Goal: Information Seeking & Learning: Find specific fact

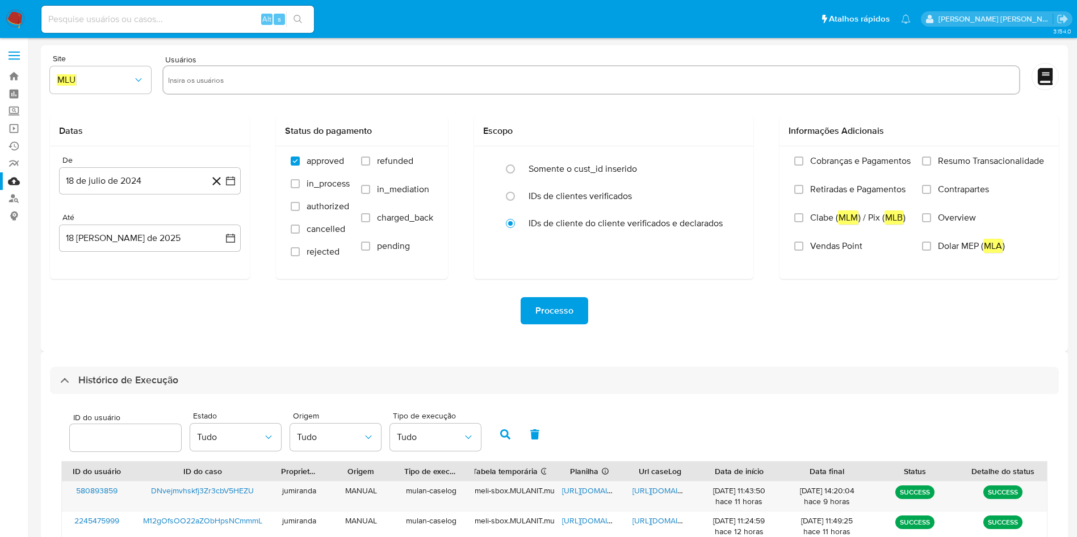
select select "10"
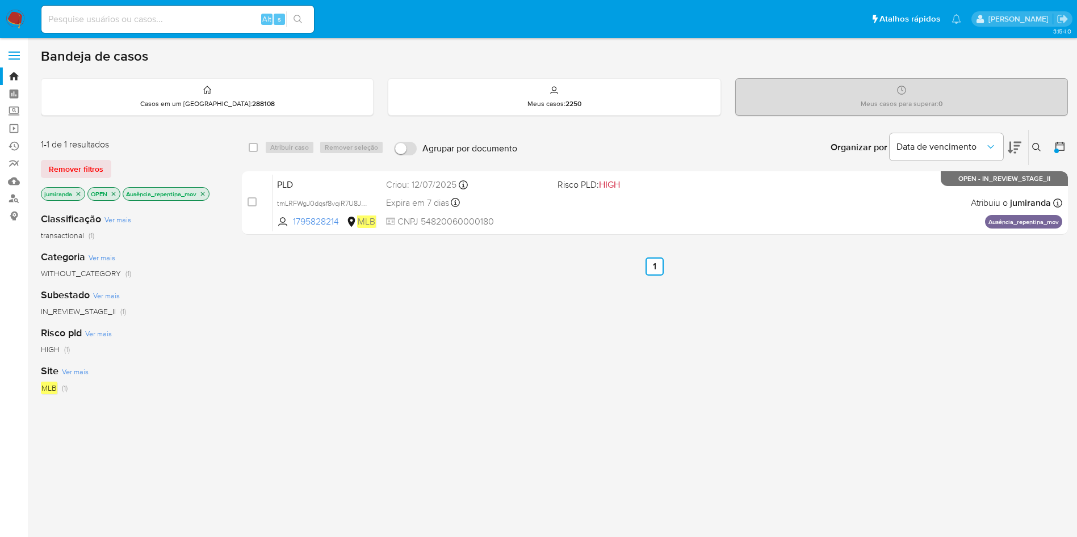
scroll to position [85, 0]
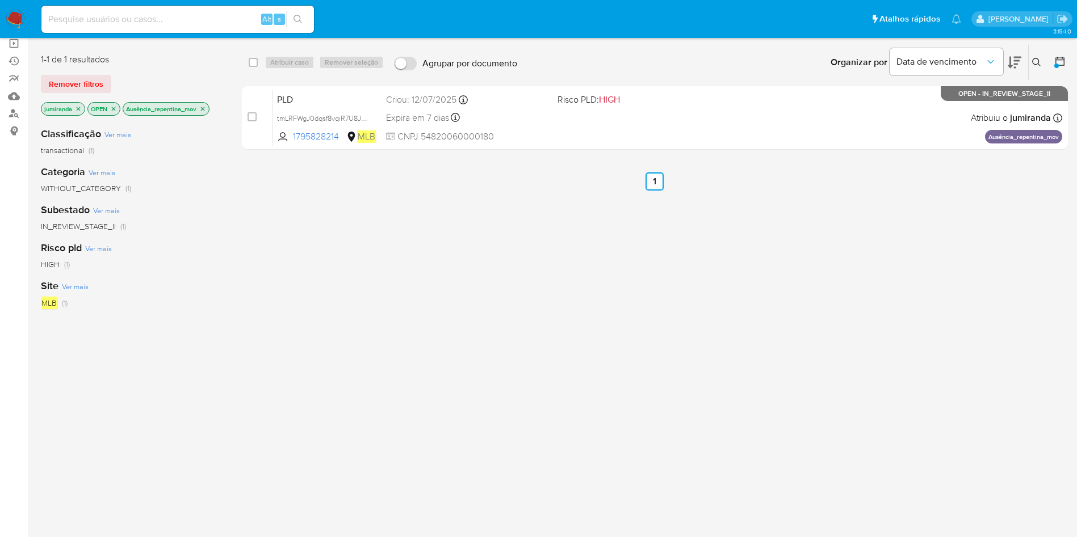
click at [201, 106] on icon "close-filter" at bounding box center [202, 109] width 7 height 7
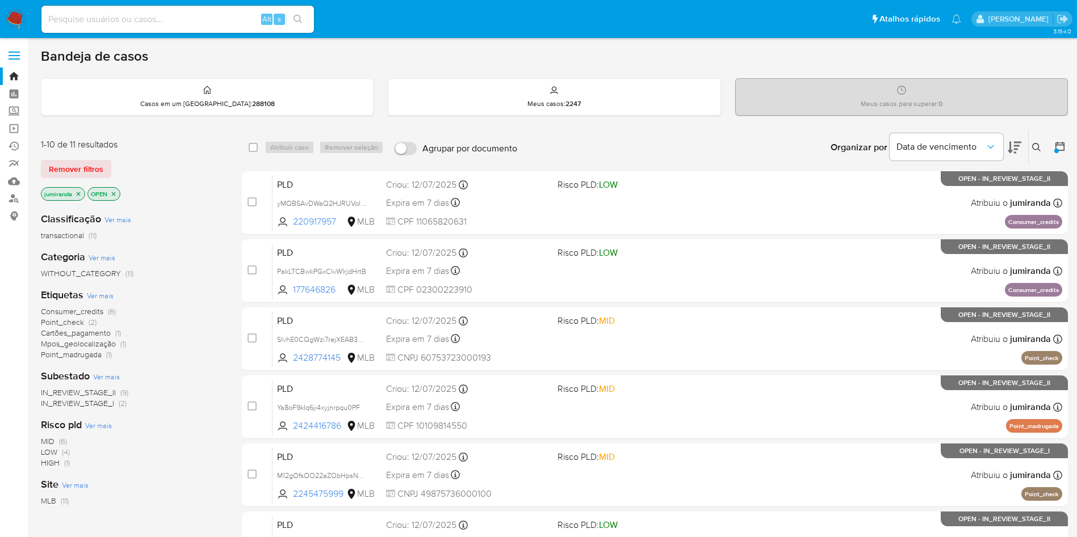
click at [51, 309] on span "Consumer_credits" at bounding box center [72, 311] width 62 height 11
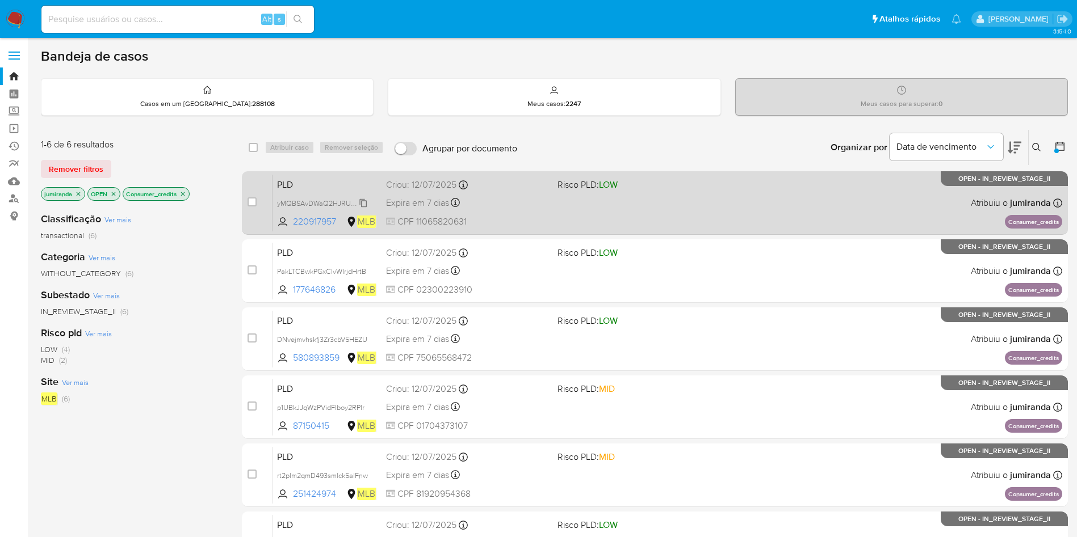
click at [300, 204] on span "yMQBSAvDWaQ2HJRUVolahXbM" at bounding box center [330, 202] width 106 height 12
click at [334, 200] on span "yMQBSAvDWaQ2HJRUVolahXbM" at bounding box center [330, 202] width 106 height 12
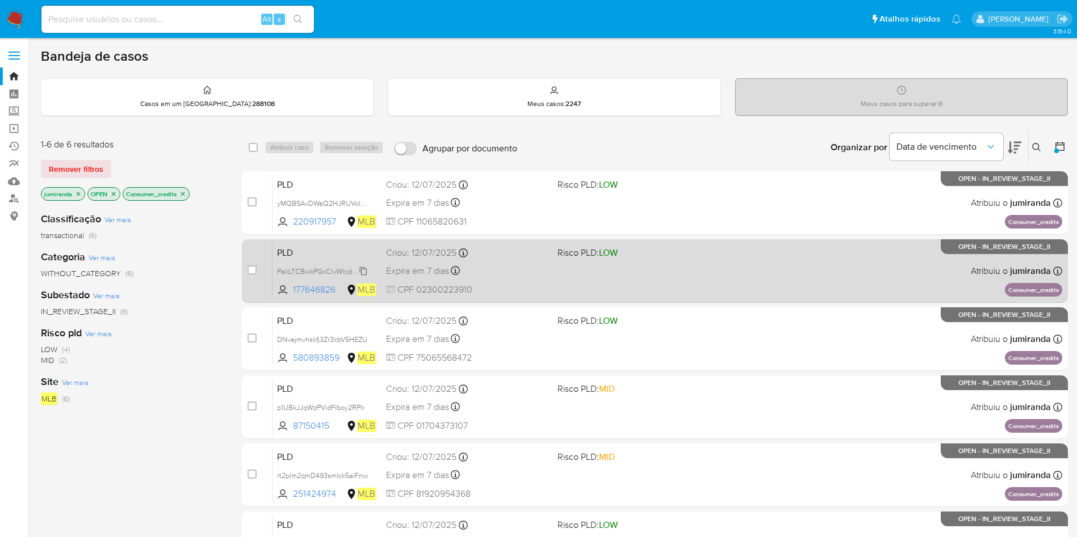
click at [327, 268] on span "PakLTCBwkPGxClvWIrjdHrtB" at bounding box center [321, 270] width 89 height 12
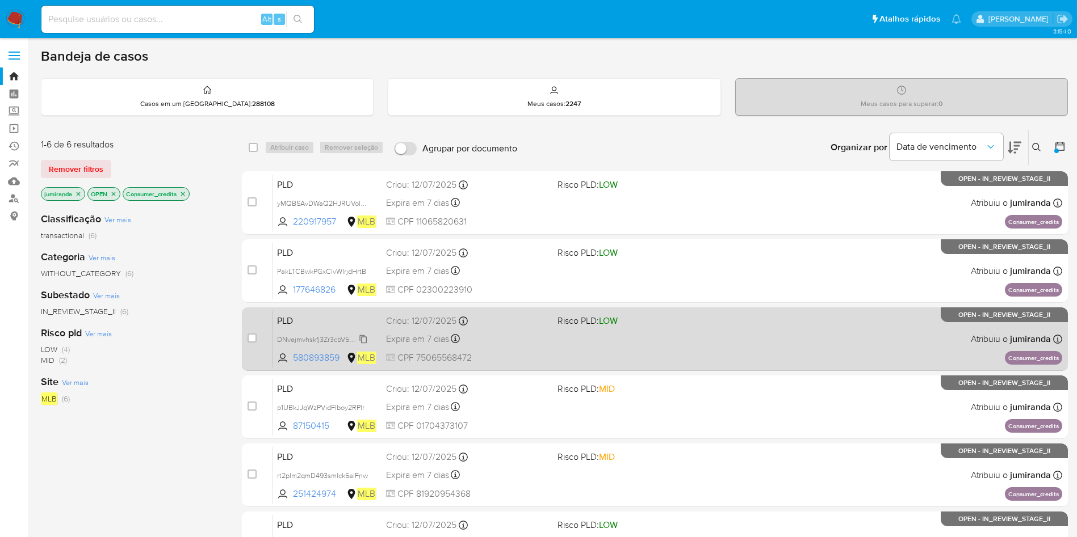
click at [340, 338] on span "DNvejmvhskfj3Zr3cbV5HEZU" at bounding box center [322, 339] width 90 height 12
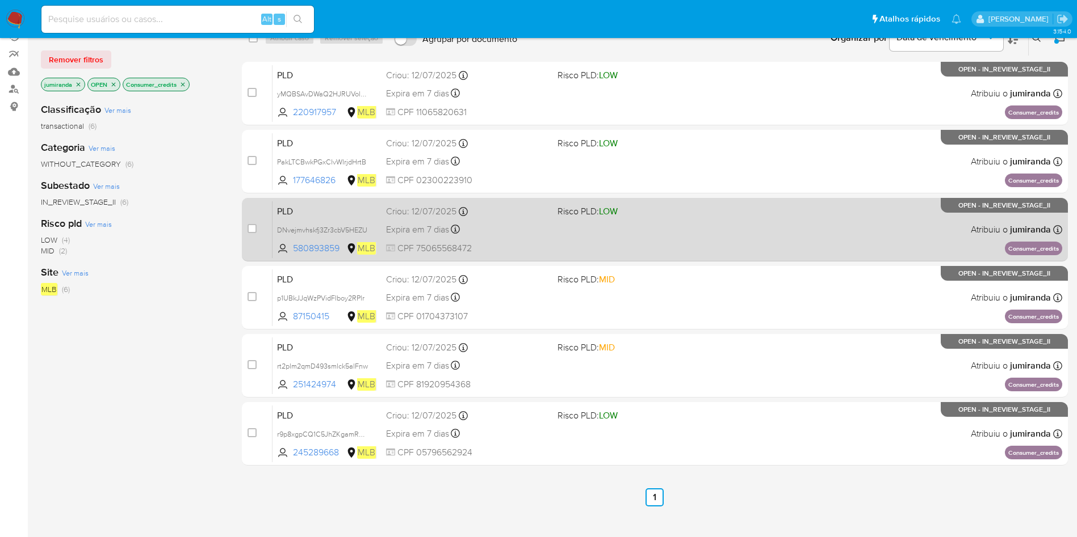
scroll to position [113, 0]
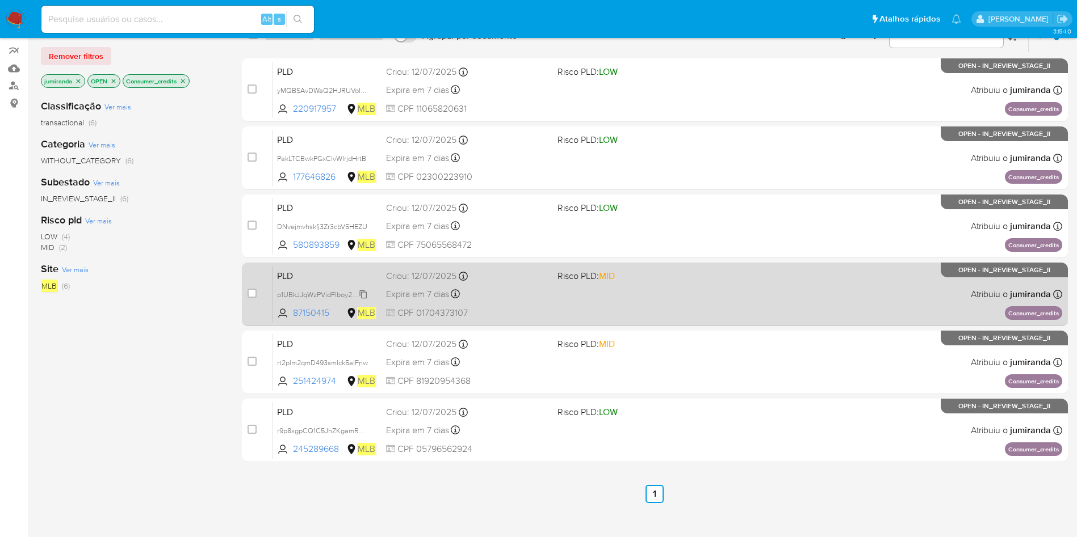
click at [328, 295] on span "p1UBkJJqWzPVidFIboy2RPlr" at bounding box center [320, 294] width 87 height 12
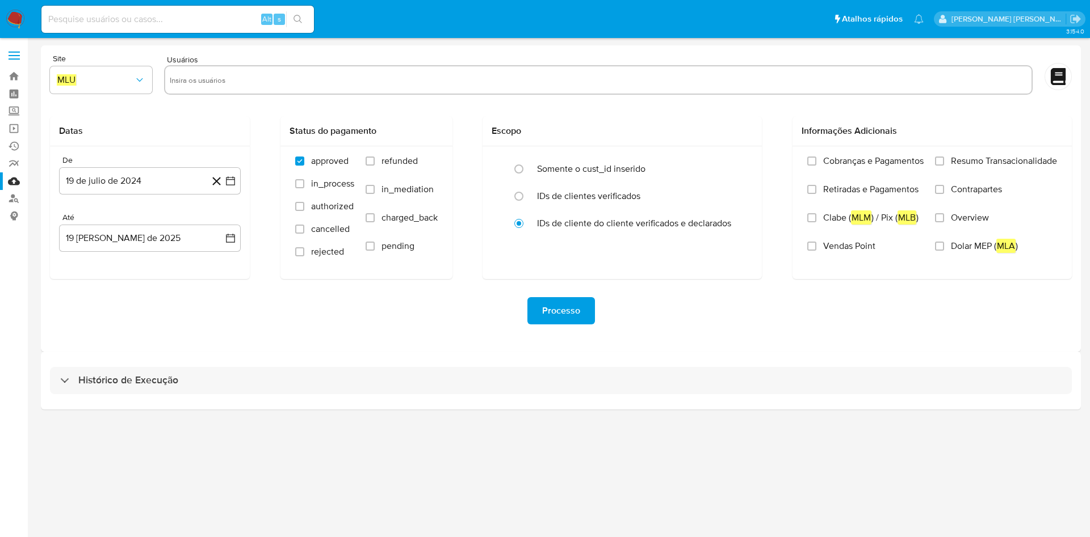
click at [492, 394] on div "Histórico de Execução" at bounding box center [561, 381] width 1040 height 58
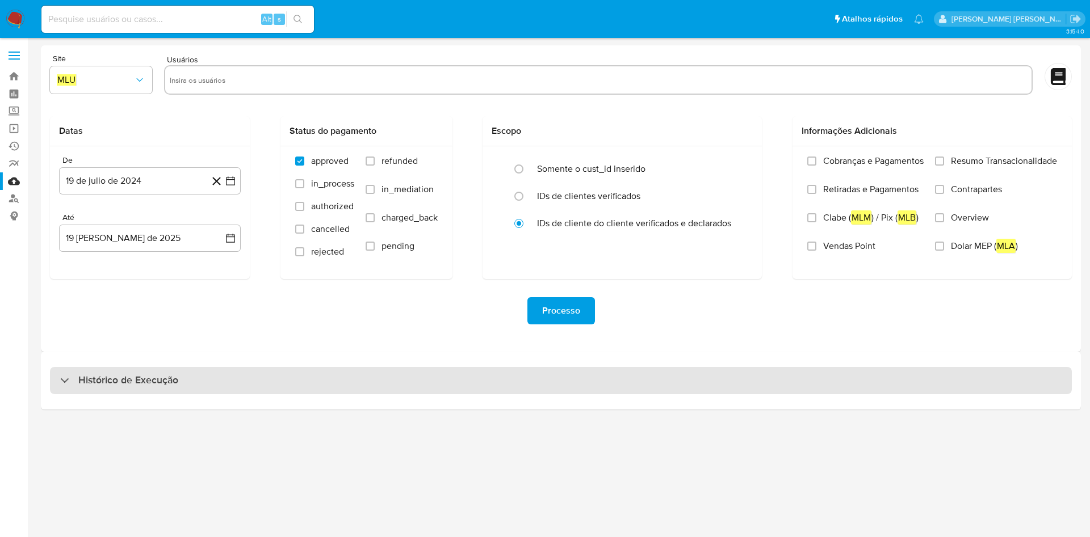
click at [493, 386] on div "Histórico de Execução" at bounding box center [561, 380] width 1022 height 27
select select "10"
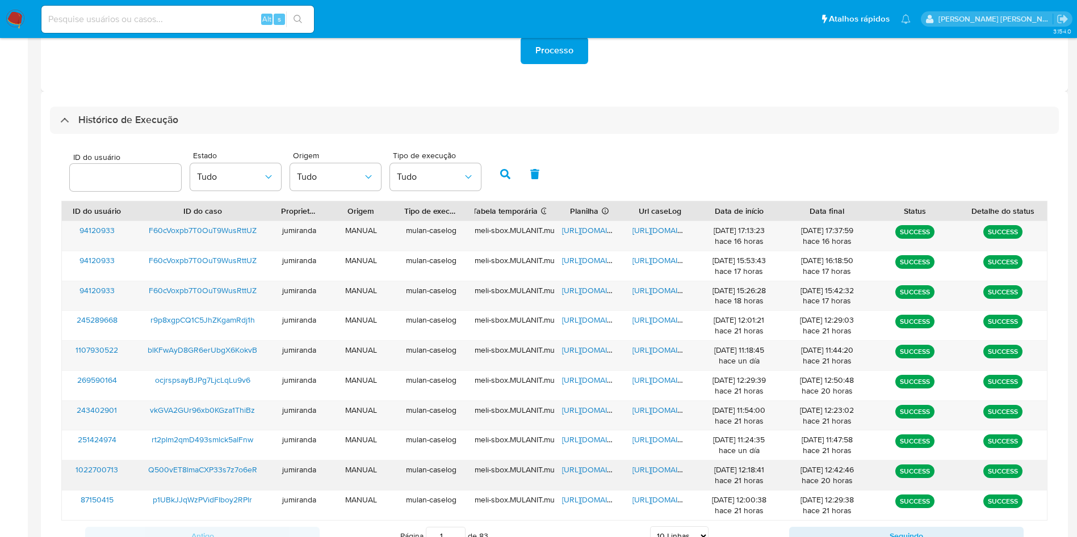
scroll to position [309, 0]
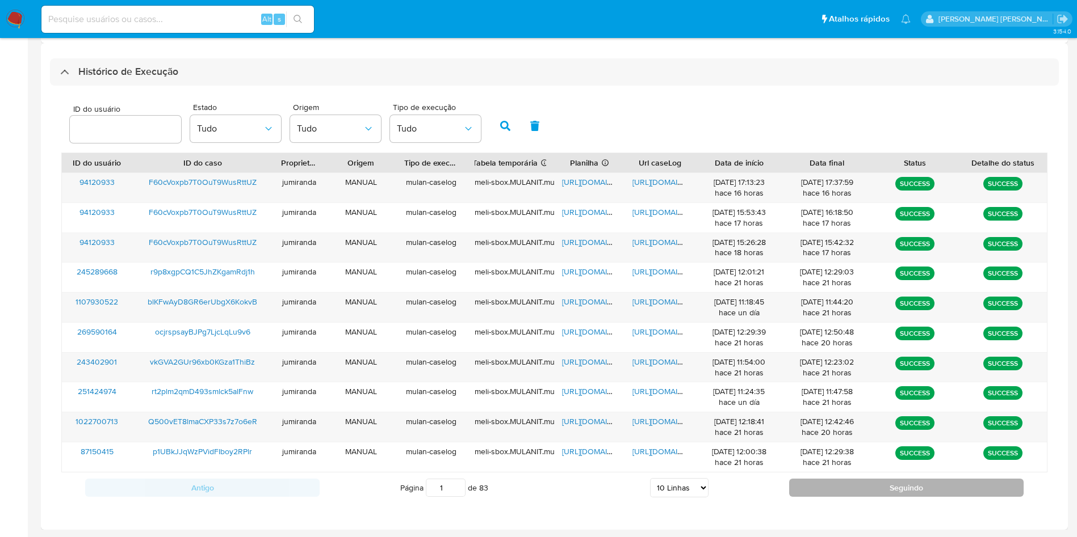
click at [894, 486] on button "Seguindo" at bounding box center [906, 488] width 234 height 18
type input "2"
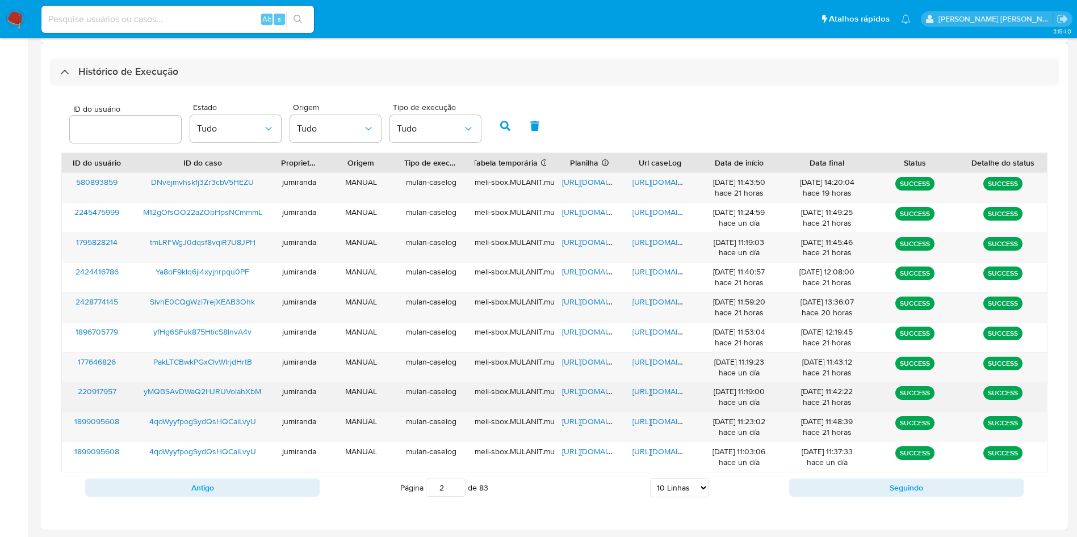
click at [595, 394] on span "https://docs.google.com/spreadsheets/d/1OWqJnusfD3sKs643sfjF0ZABUiGoH9S330hv6PE…" at bounding box center [601, 391] width 78 height 11
click at [639, 388] on span "https://docs.google.com/document/d/1-1Or_l2vYDSEt08UWAkbod68Vdq87JBrAsRYqaIDLiM…" at bounding box center [671, 391] width 78 height 11
click at [184, 387] on span "yMQBSAvDWaQ2HJRUVolahXbM" at bounding box center [202, 391] width 117 height 11
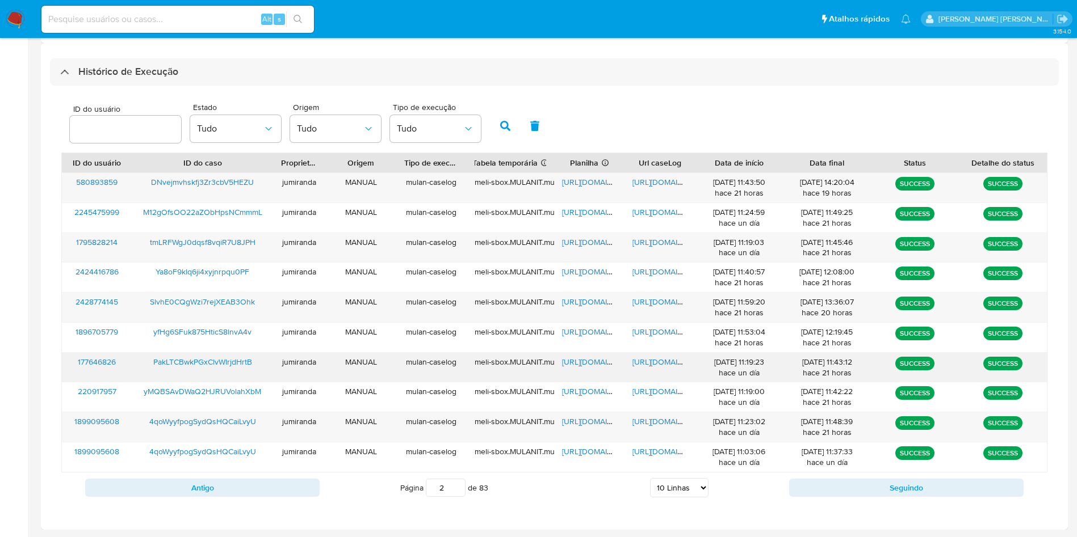
click at [585, 362] on span "https://docs.google.com/spreadsheets/d/1mnyc0ICjYtxslNmROFQwmQ7bTy68Ia0qjKjCQAF…" at bounding box center [601, 361] width 78 height 11
click at [666, 358] on span "https://docs.google.com/document/d/1wtSzeotzYEufkFaPOa6qbxBW2DjqXVgaWm7P8C-mcC0…" at bounding box center [671, 361] width 78 height 11
click at [225, 362] on span "PakLTCBwkPGxClvWIrjdHrtB" at bounding box center [202, 361] width 99 height 11
click at [583, 178] on span "https://docs.google.com/spreadsheets/d/1NJYtUZn8oH5bQy3741oh4t9ppIK9vzO0HOR55_e…" at bounding box center [601, 181] width 78 height 11
click at [645, 180] on span "https://docs.google.com/document/d/1u4y_xqDNQdGf9jRAXPYaDbqStJeaa2jPiD_K5XXP3wM…" at bounding box center [671, 181] width 78 height 11
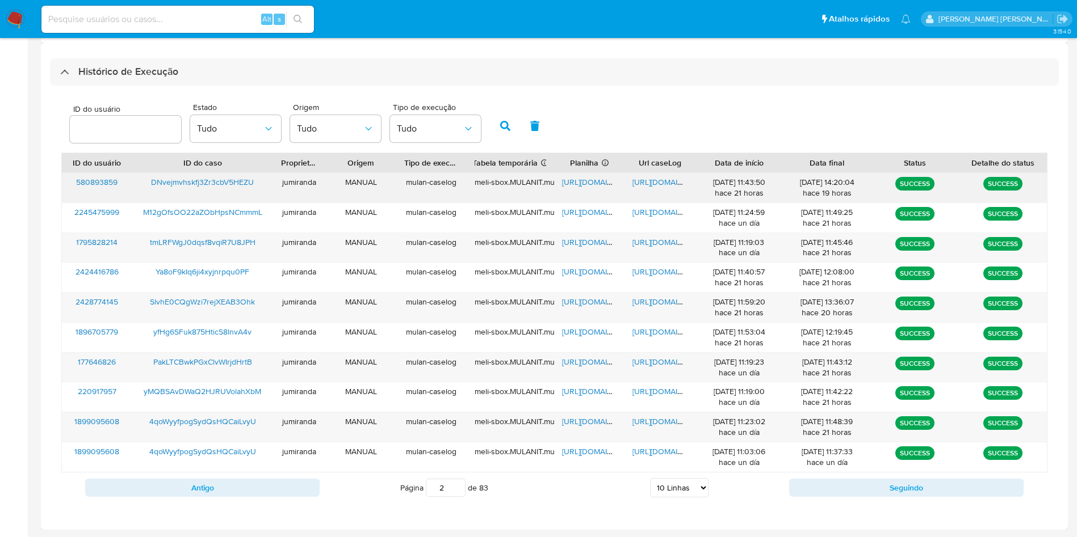
click at [222, 179] on span "DNvejmvhskfj3Zr3cbV5HEZU" at bounding box center [202, 181] width 103 height 11
click at [283, 481] on button "Antigo" at bounding box center [202, 488] width 234 height 18
type input "1"
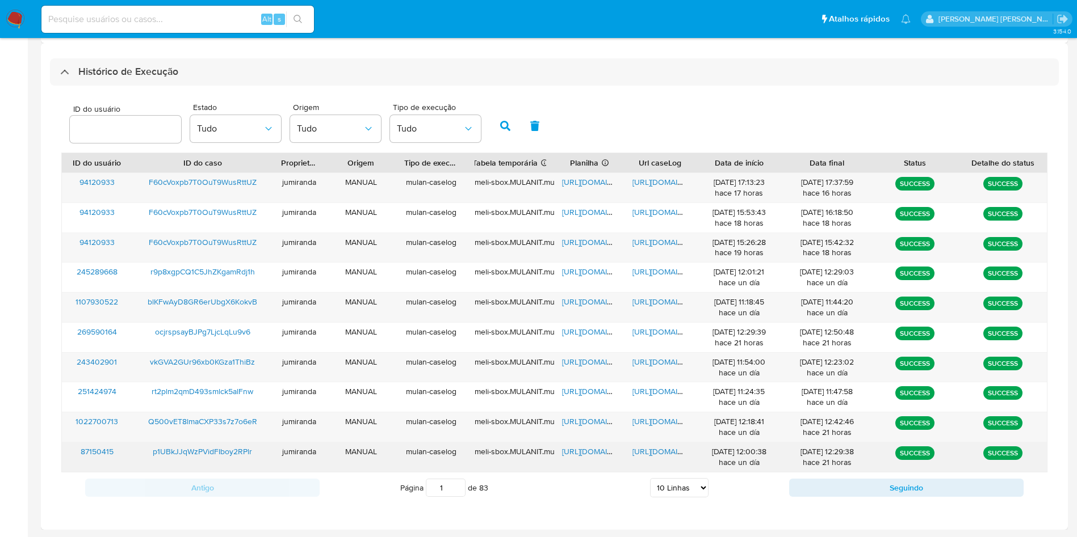
click at [579, 450] on span "https://docs.google.com/spreadsheets/d/15mB-x4grLO0L0Q3DEr1e5jOlzFDTdxO8N3vIrl-…" at bounding box center [601, 451] width 78 height 11
click at [661, 450] on span "https://docs.google.com/document/d/1mi3MQY9eU8qPXbwZNsUWGm5Tv1kbWLrSRgTEI4xRXV8…" at bounding box center [671, 451] width 78 height 11
click at [229, 447] on span "p1UBkJJqWzPVidFIboy2RPlr" at bounding box center [202, 451] width 99 height 11
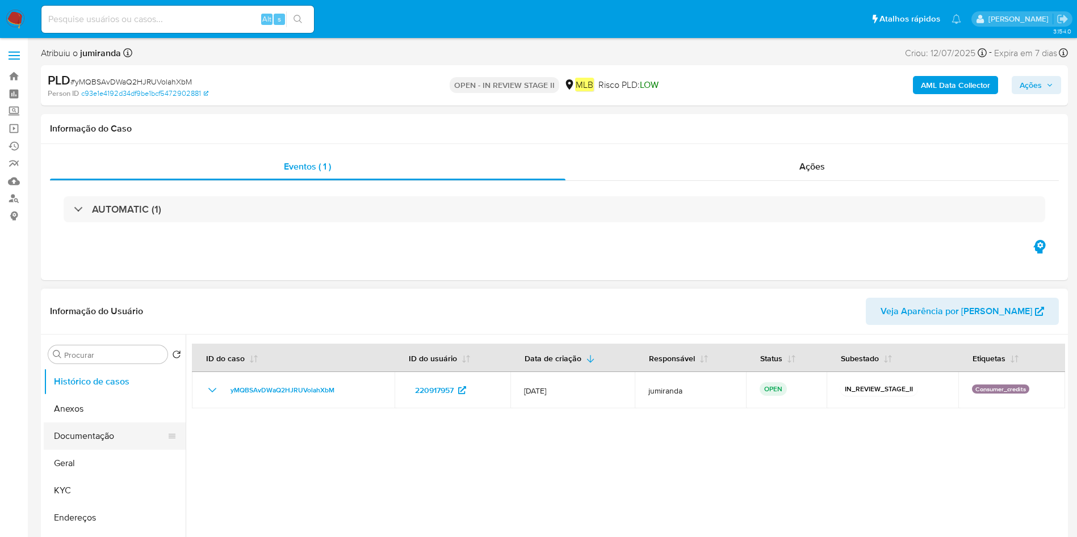
click at [114, 427] on button "Documentação" at bounding box center [110, 436] width 133 height 27
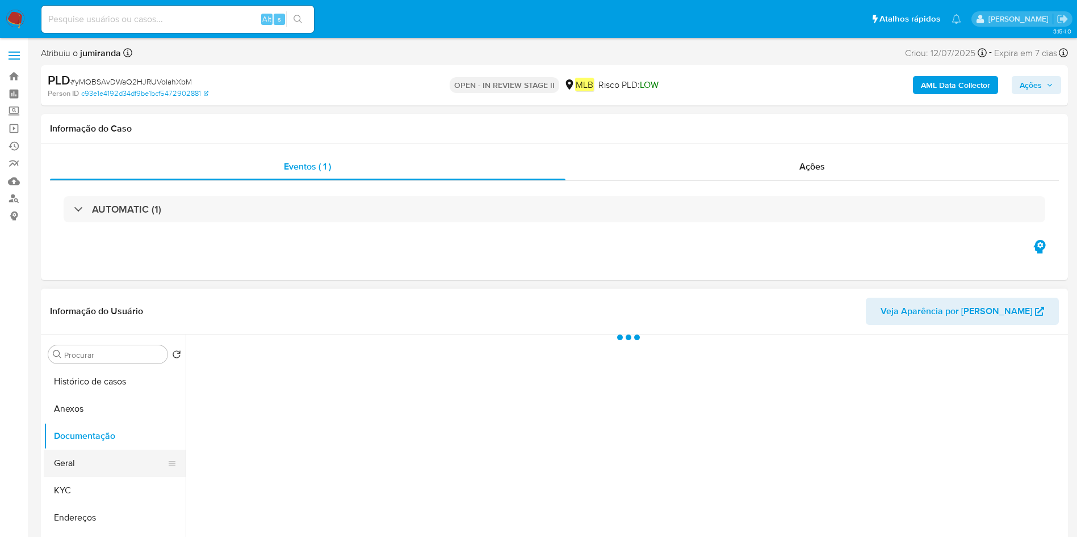
select select "10"
click at [102, 457] on button "Geral" at bounding box center [110, 463] width 133 height 27
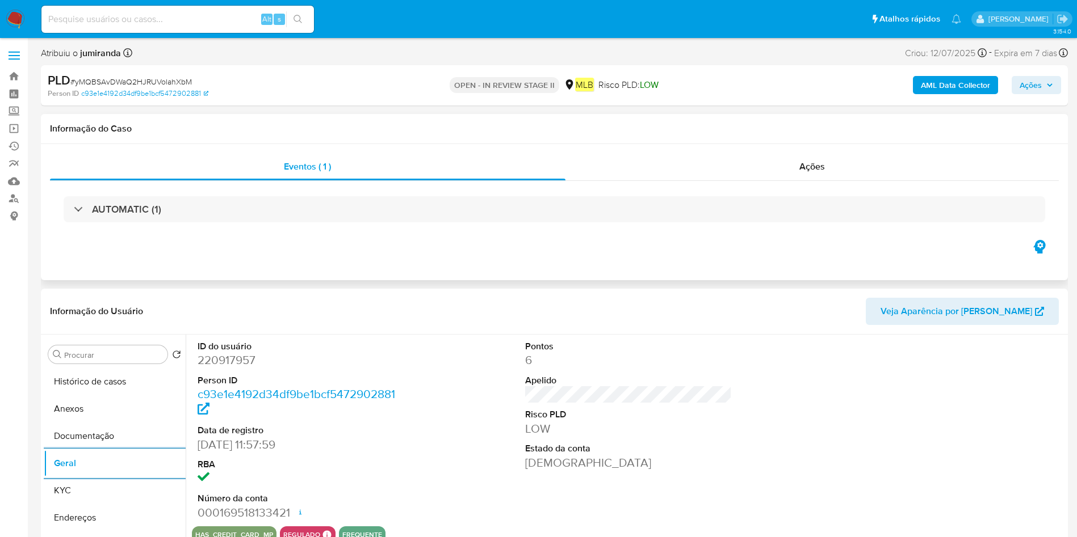
click at [437, 236] on div "AUTOMATIC (1)" at bounding box center [554, 209] width 1008 height 57
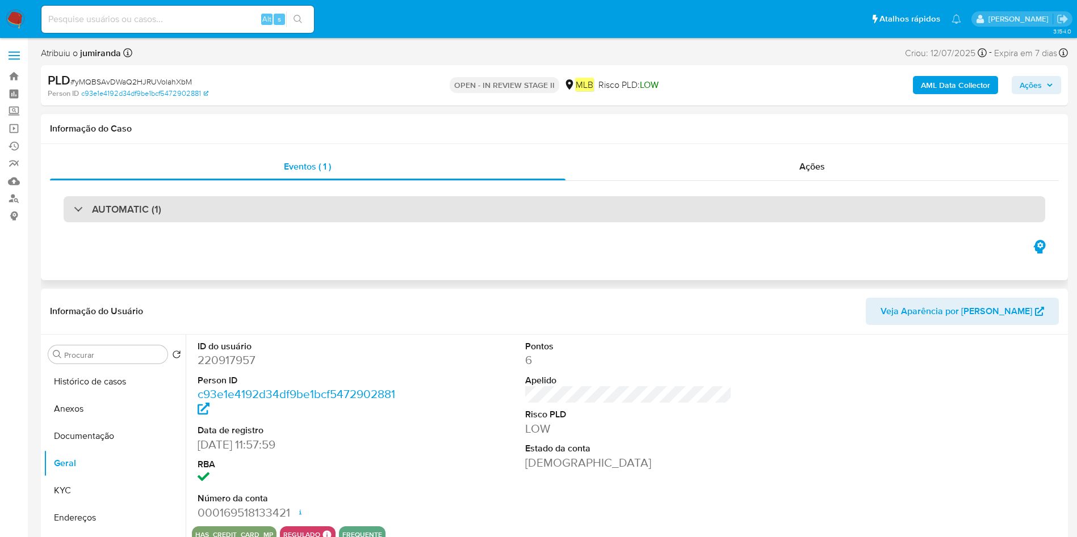
click at [445, 215] on div "AUTOMATIC (1)" at bounding box center [554, 209] width 981 height 26
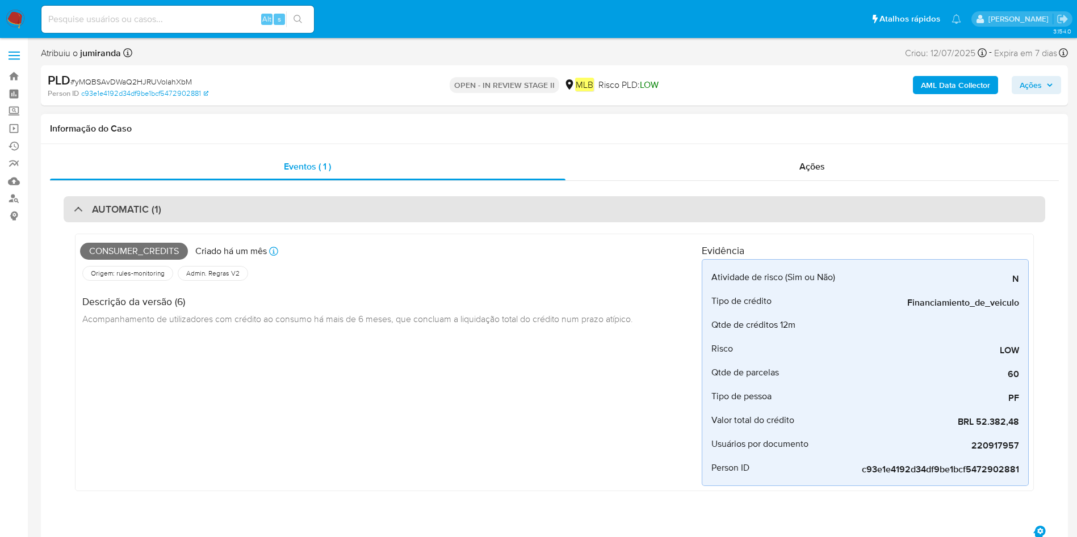
click at [445, 215] on div "AUTOMATIC (1)" at bounding box center [554, 209] width 981 height 26
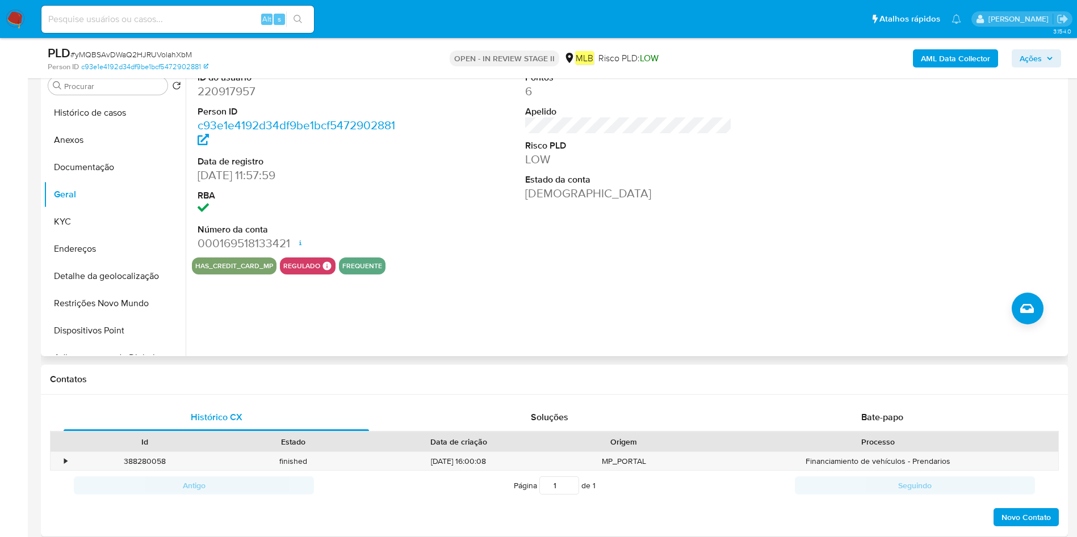
scroll to position [255, 0]
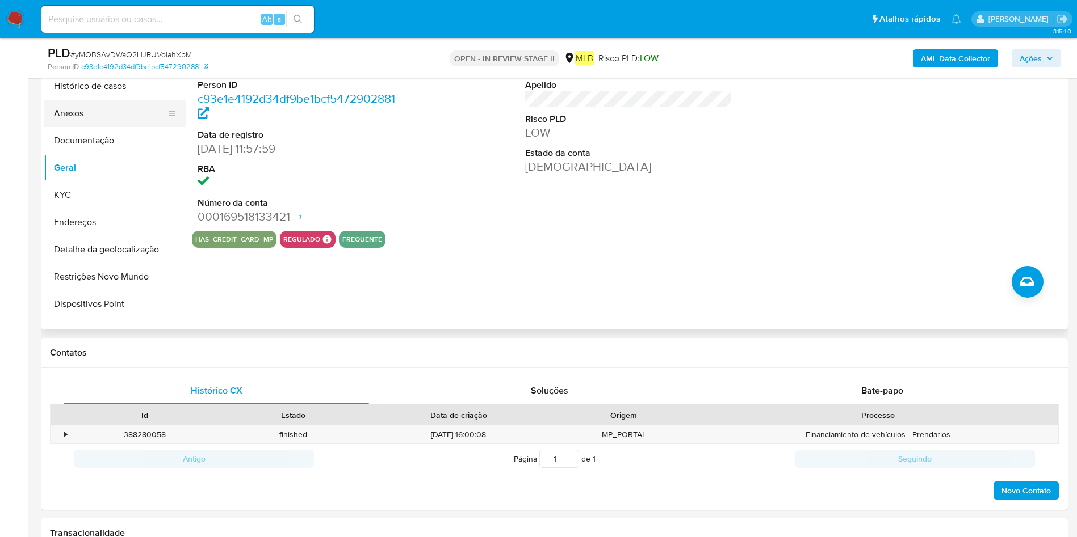
click at [85, 125] on button "Anexos" at bounding box center [110, 113] width 133 height 27
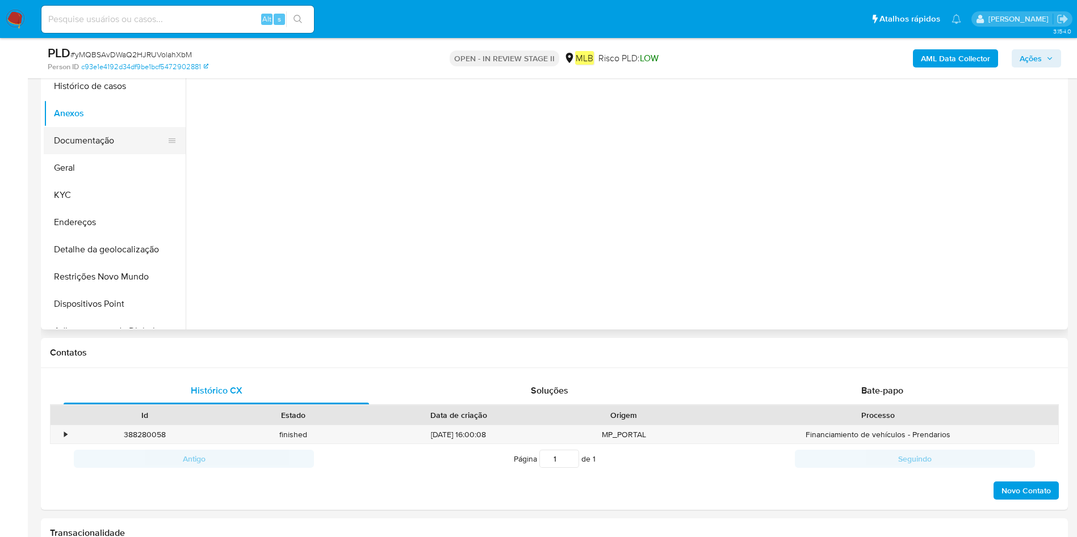
click at [85, 129] on button "Documentação" at bounding box center [110, 140] width 133 height 27
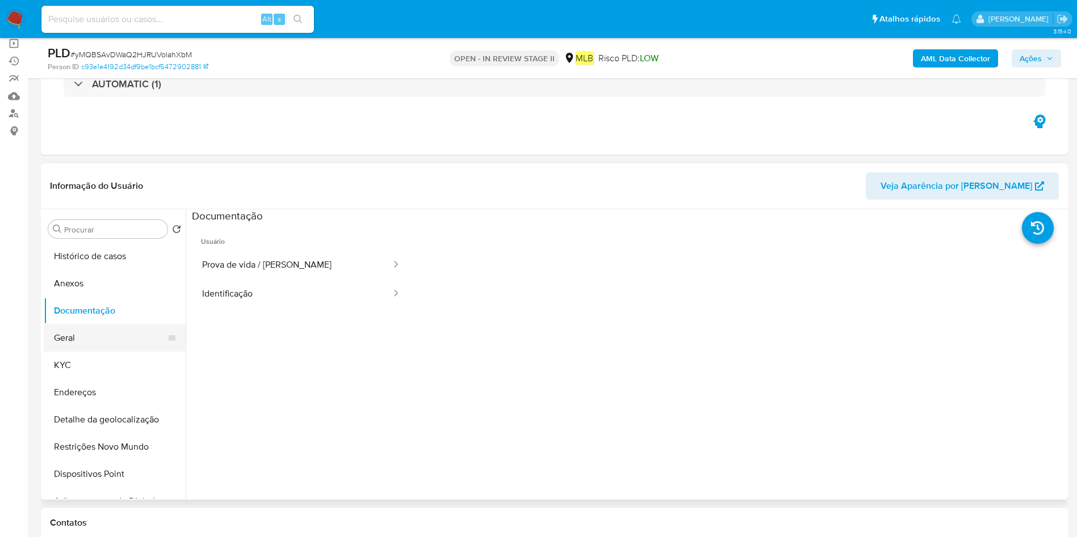
click at [73, 339] on button "Geral" at bounding box center [110, 338] width 133 height 27
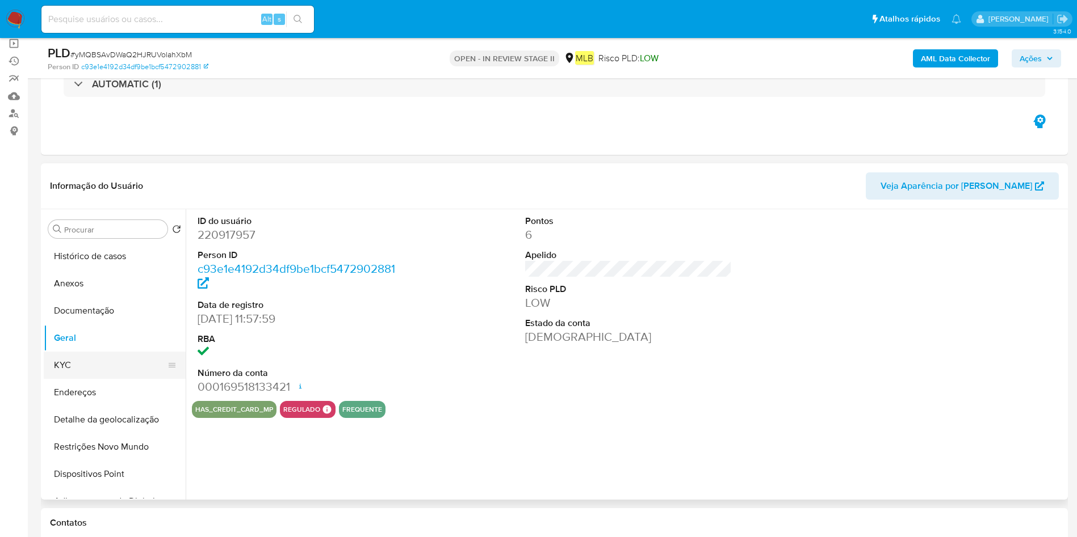
click at [72, 367] on button "KYC" at bounding box center [110, 365] width 133 height 27
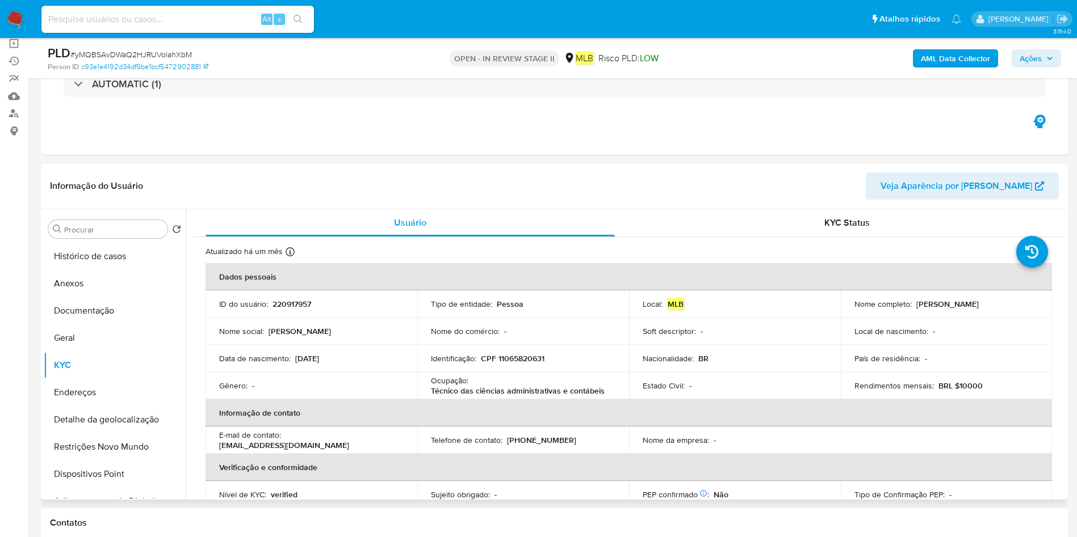
click at [511, 386] on p "Técnico das ciências administrativas e contábeis" at bounding box center [518, 391] width 174 height 10
copy div "Ocupação : Técnico das ciências administrativas e contábeis"
click at [112, 418] on button "Detalhe da geolocalização" at bounding box center [110, 419] width 133 height 27
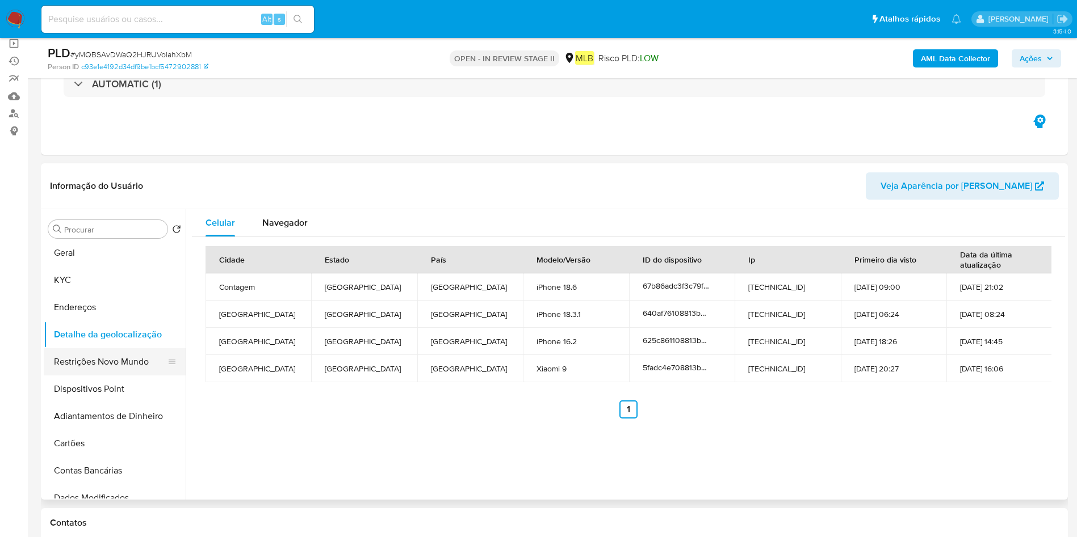
click at [116, 360] on button "Restrições Novo Mundo" at bounding box center [110, 361] width 133 height 27
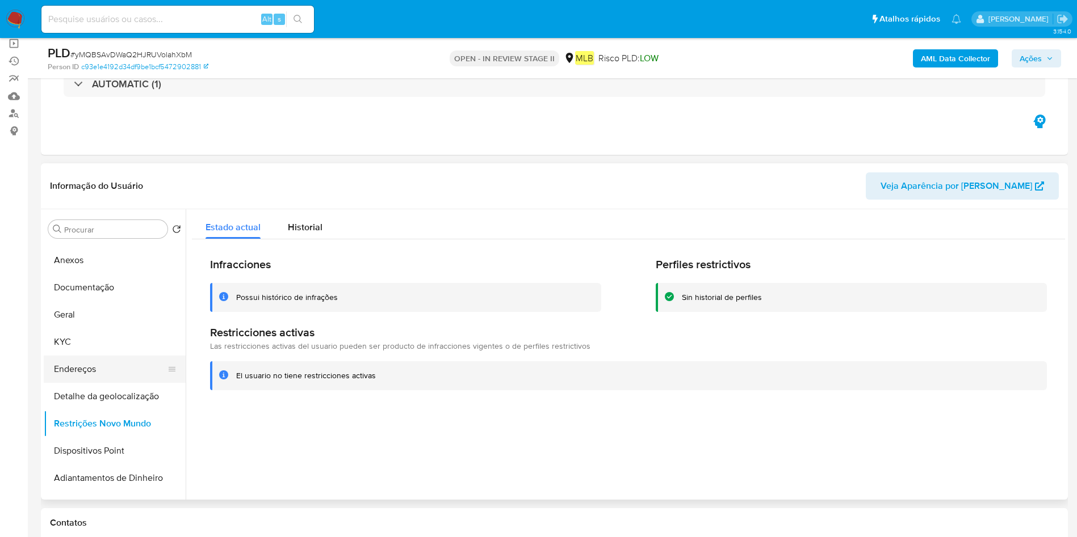
scroll to position [0, 0]
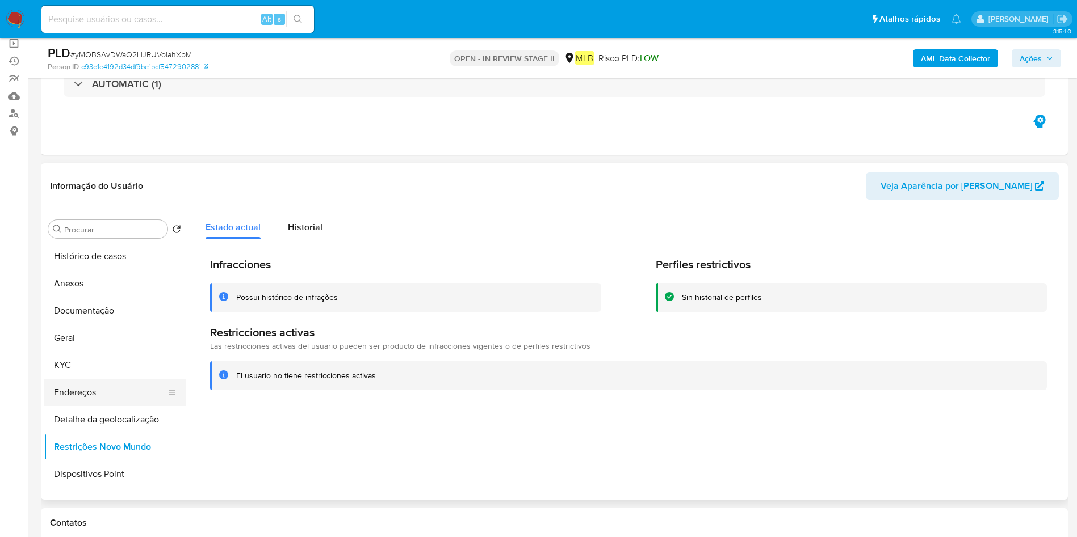
click at [109, 317] on button "Documentação" at bounding box center [115, 310] width 142 height 27
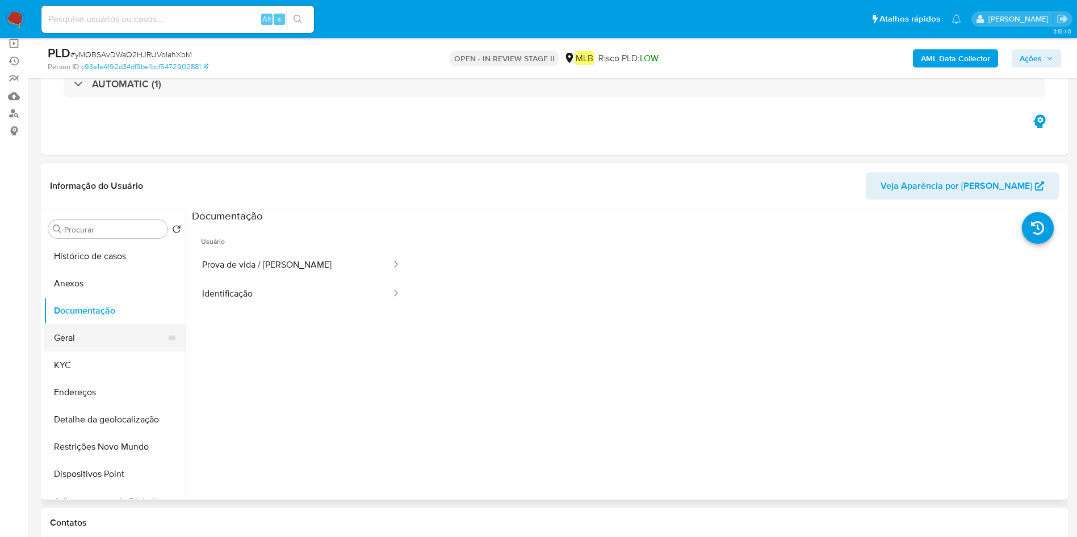
drag, startPoint x: 95, startPoint y: 334, endPoint x: 163, endPoint y: 338, distance: 67.6
click at [96, 334] on button "Geral" at bounding box center [110, 338] width 133 height 27
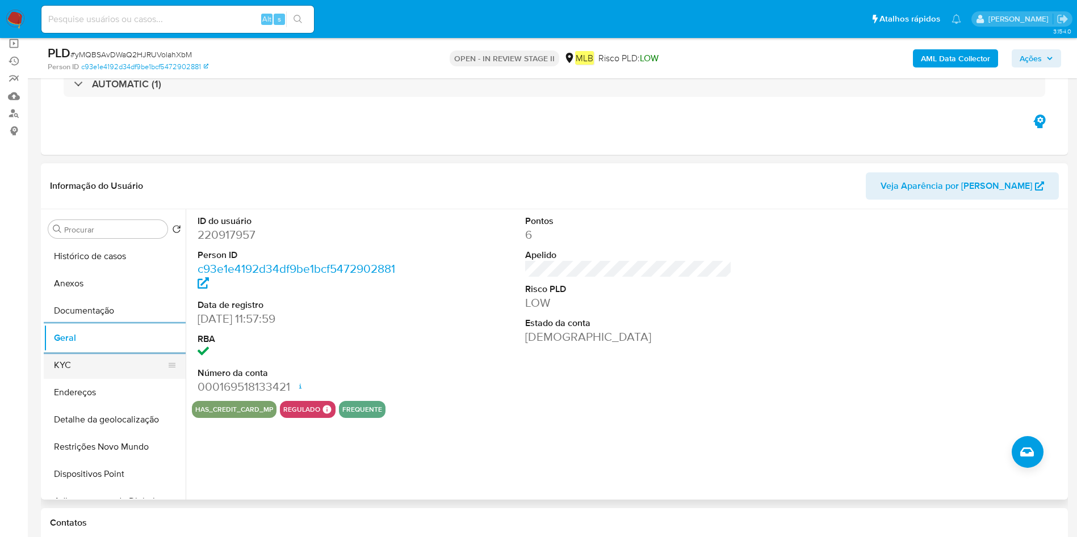
drag, startPoint x: 58, startPoint y: 374, endPoint x: 75, endPoint y: 373, distance: 16.5
click at [60, 374] on button "KYC" at bounding box center [110, 365] width 133 height 27
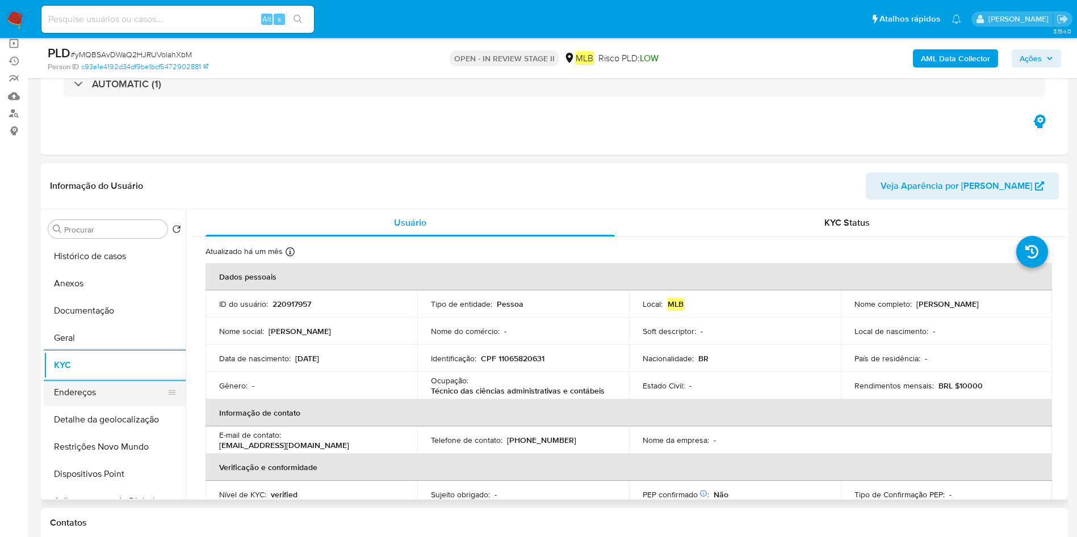
click at [77, 391] on button "Endereços" at bounding box center [110, 392] width 133 height 27
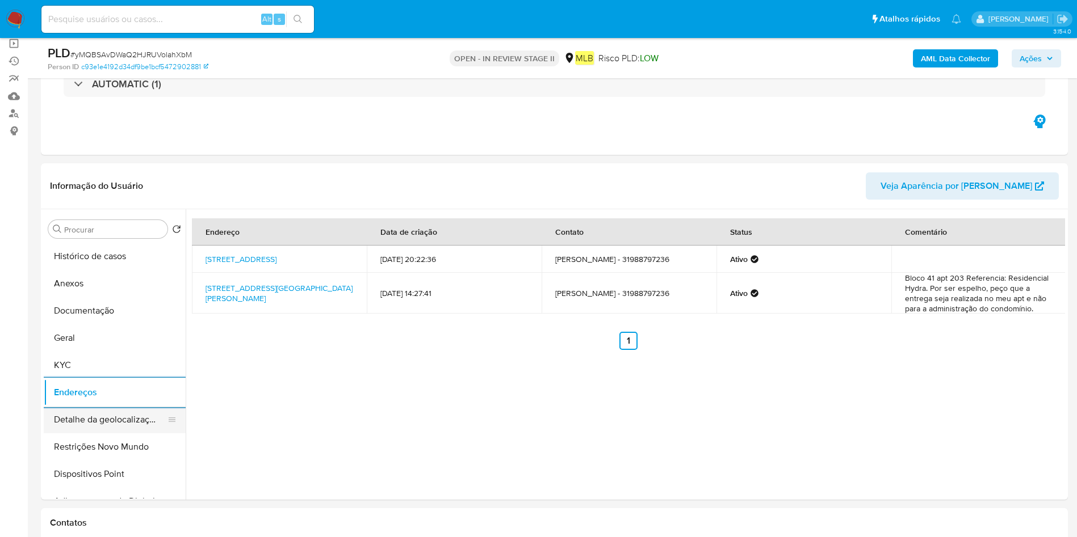
click at [77, 424] on button "Detalhe da geolocalização" at bounding box center [110, 419] width 133 height 27
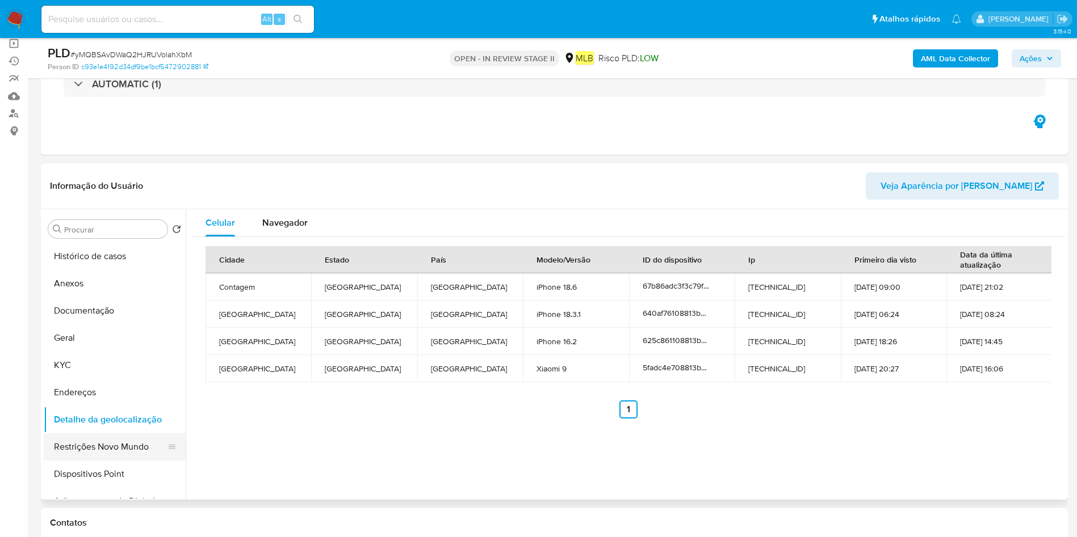
click at [107, 454] on button "Restrições Novo Mundo" at bounding box center [110, 447] width 133 height 27
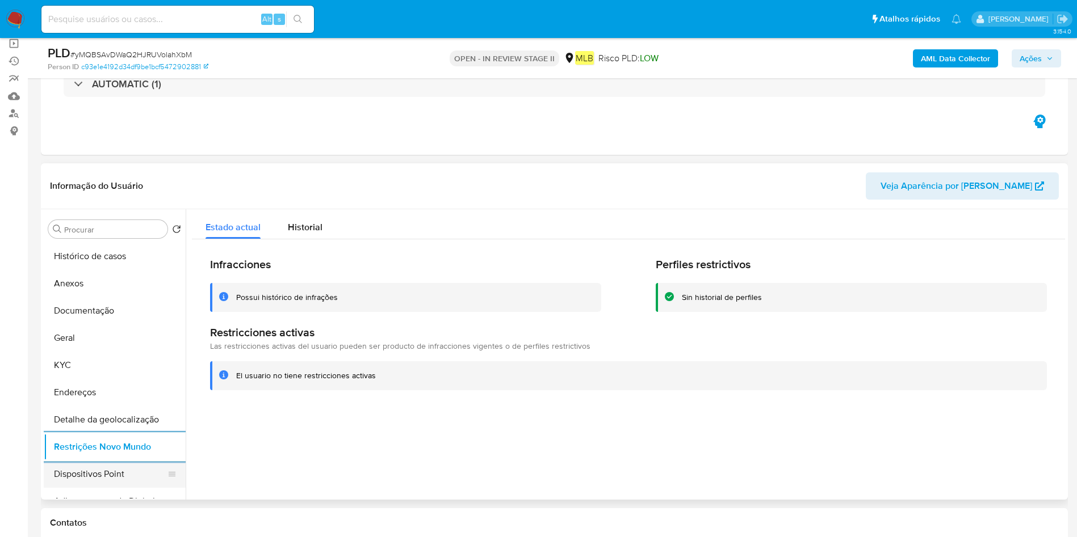
click at [79, 467] on button "Dispositivos Point" at bounding box center [110, 474] width 133 height 27
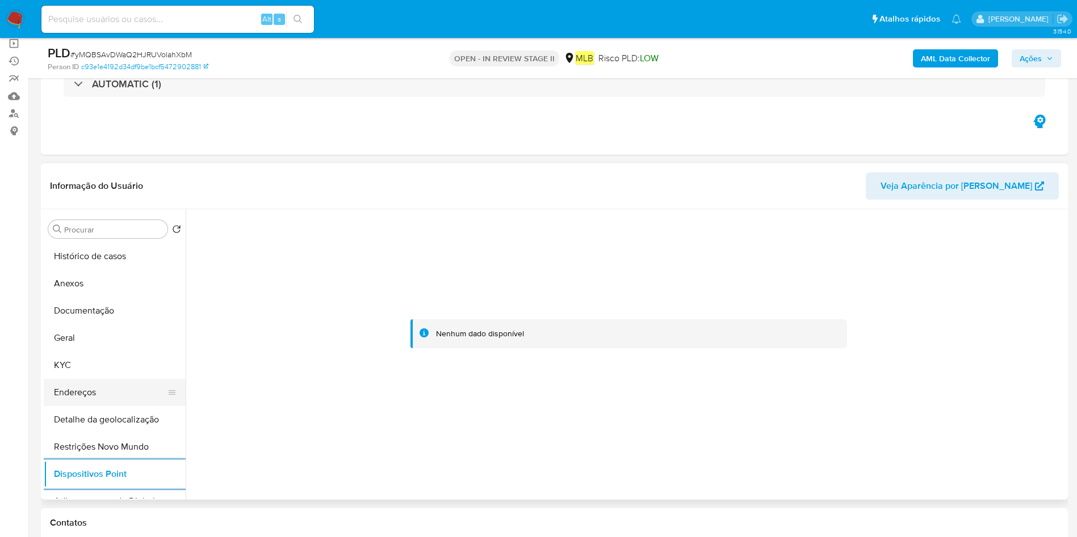
click at [63, 395] on button "Endereços" at bounding box center [110, 392] width 133 height 27
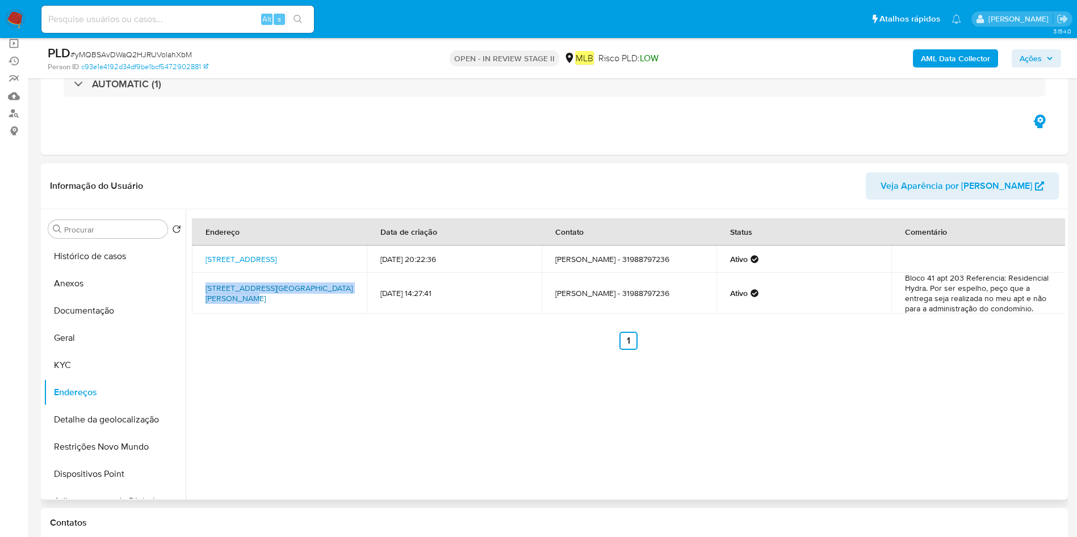
drag, startPoint x: 226, startPoint y: 286, endPoint x: 241, endPoint y: 292, distance: 16.0
click at [241, 292] on td "Avenida Wilson Tavares Ribeiro 980, Contagem, Minas Gerais, 32183680, Brasil 980" at bounding box center [279, 293] width 175 height 41
copy link "Avenida Wilson Tavares Ribeiro 980, Contagem"
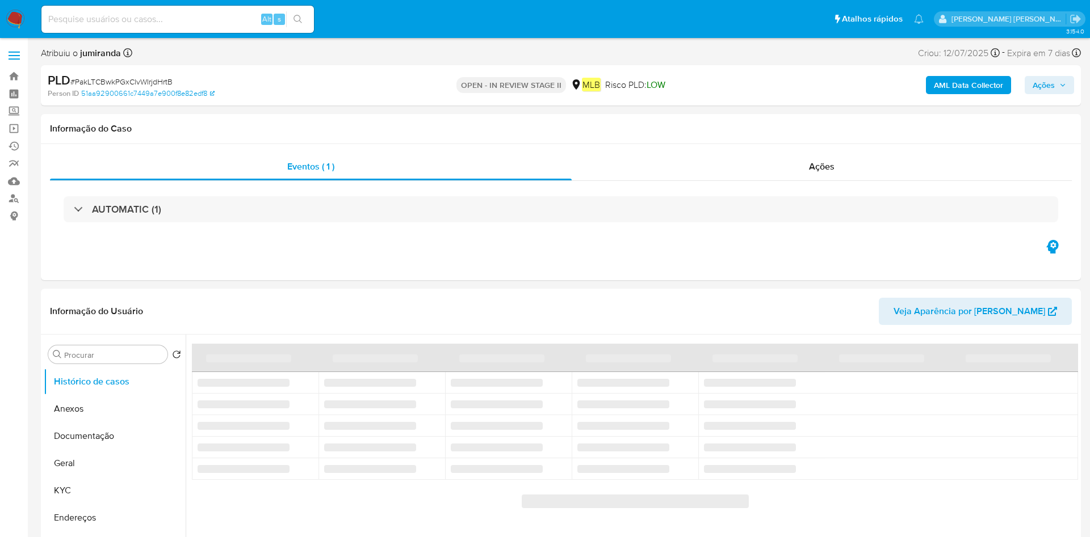
select select "10"
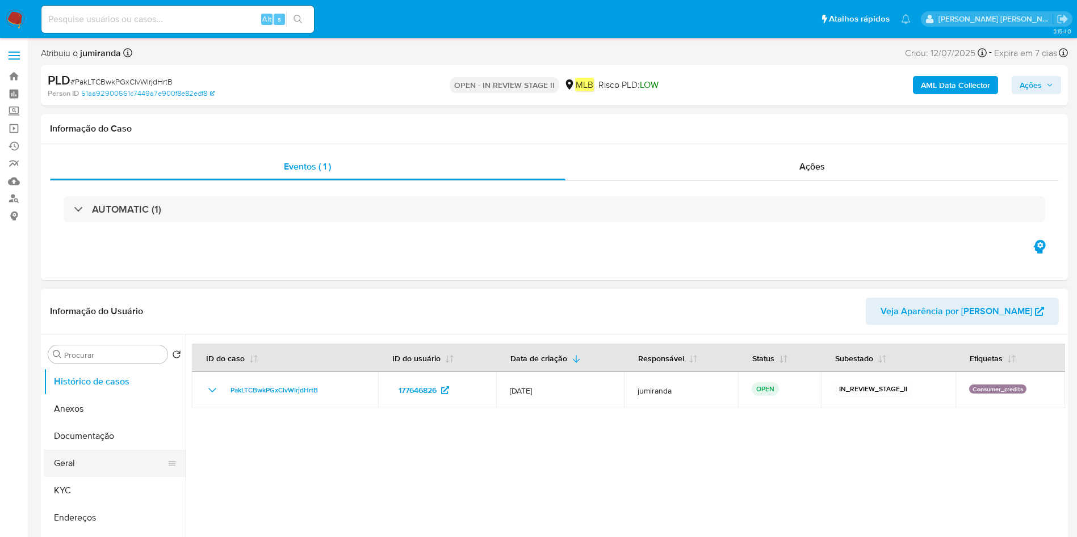
click at [94, 470] on button "Geral" at bounding box center [110, 463] width 133 height 27
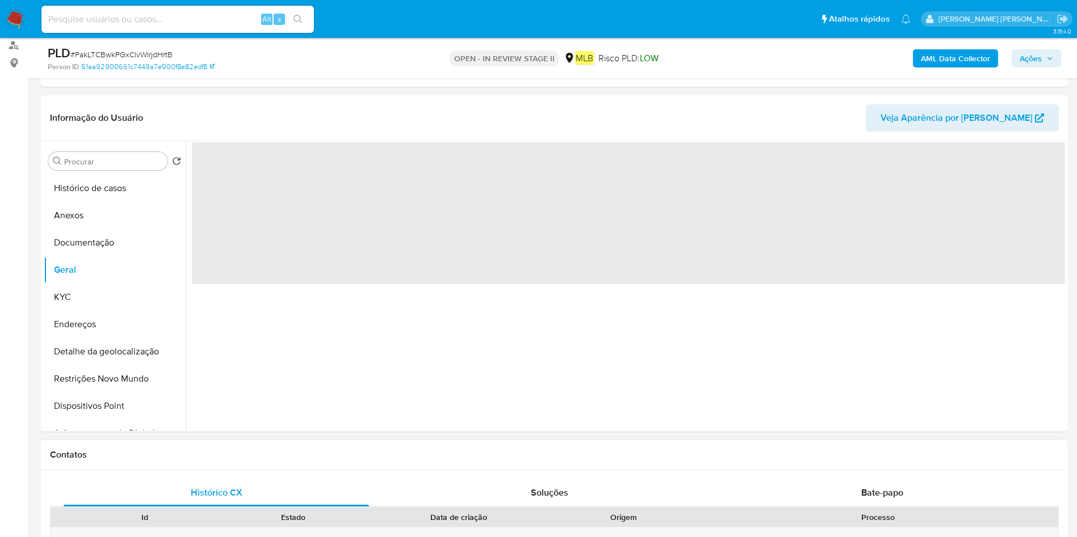
scroll to position [170, 0]
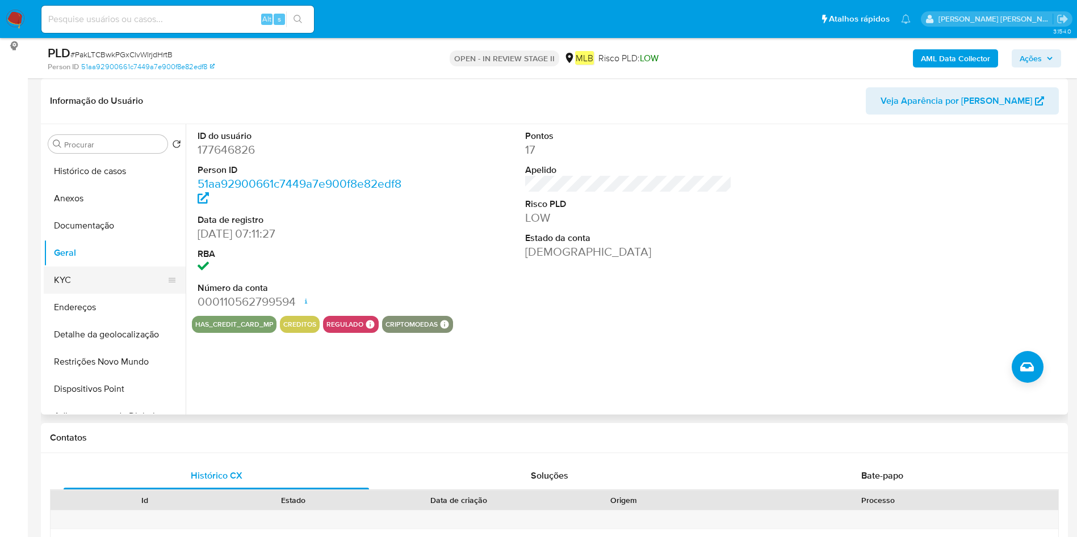
click at [109, 281] on button "KYC" at bounding box center [110, 280] width 133 height 27
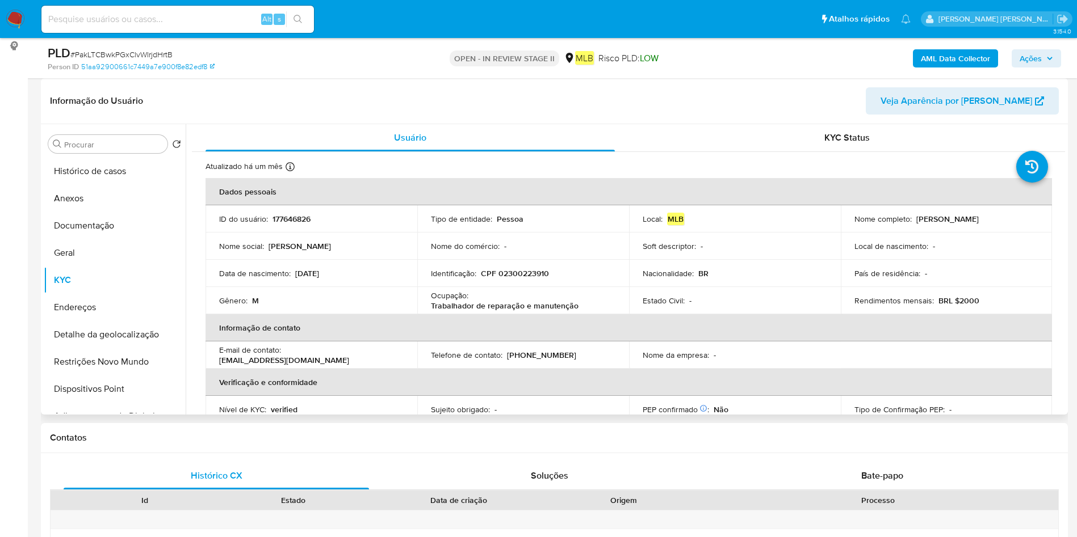
click at [533, 302] on p "Trabalhador de reparação e manutenção" at bounding box center [505, 306] width 148 height 10
copy div "Ocupação : Trabalhador de reparação e manutenção"
click at [488, 312] on td "Ocupação : Trabalhador de reparação e manutenção" at bounding box center [523, 300] width 212 height 27
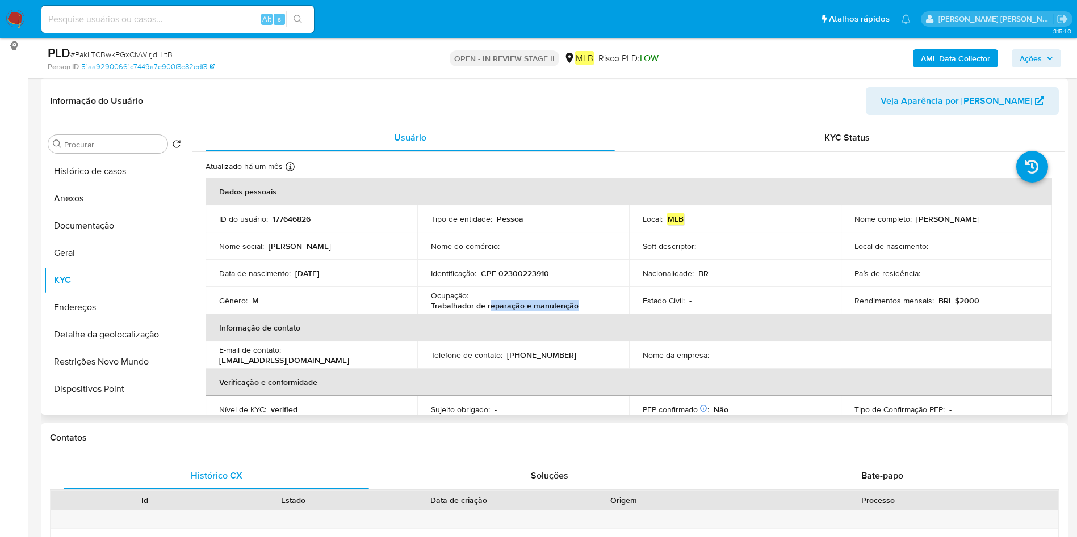
click at [488, 312] on td "Ocupação : Trabalhador de reparação e manutenção" at bounding box center [523, 300] width 212 height 27
copy div "Ocupação : Trabalhador de reparação e manutenção"
drag, startPoint x: 132, startPoint y: 362, endPoint x: 291, endPoint y: 5, distance: 390.2
click at [132, 362] on button "Restrições Novo Mundo" at bounding box center [115, 361] width 142 height 27
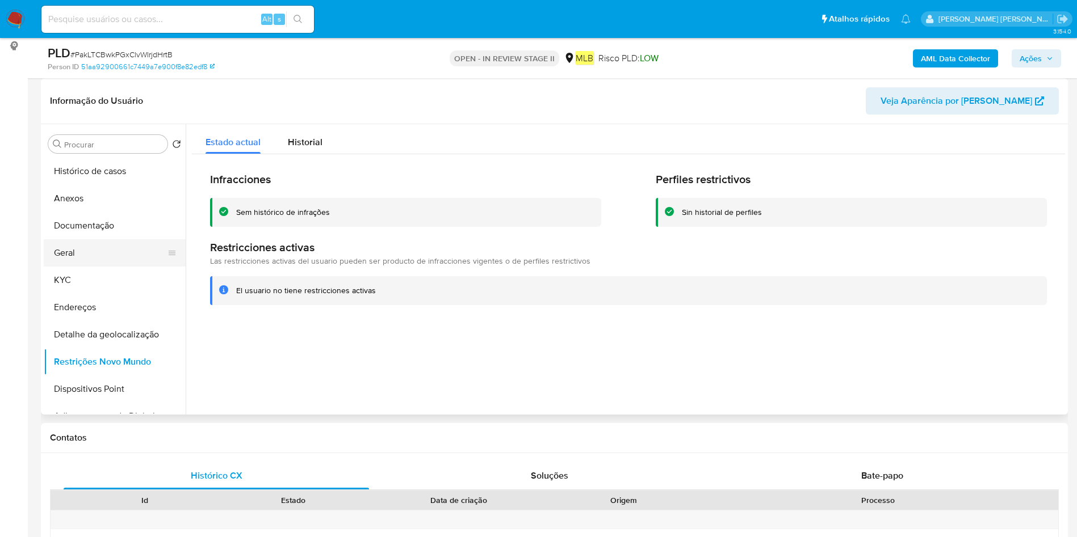
click at [69, 255] on button "Geral" at bounding box center [110, 252] width 133 height 27
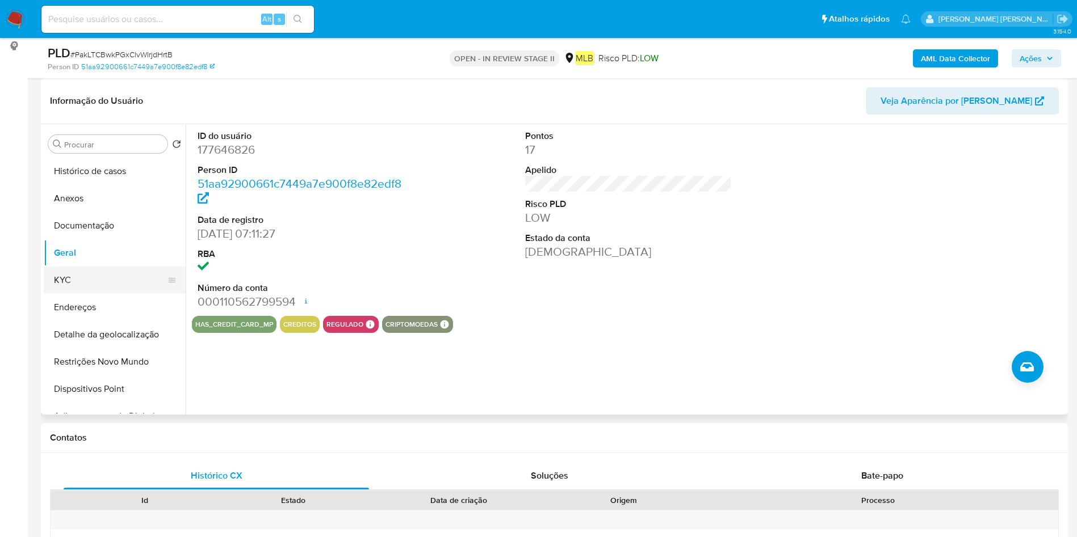
click at [86, 291] on button "KYC" at bounding box center [110, 280] width 133 height 27
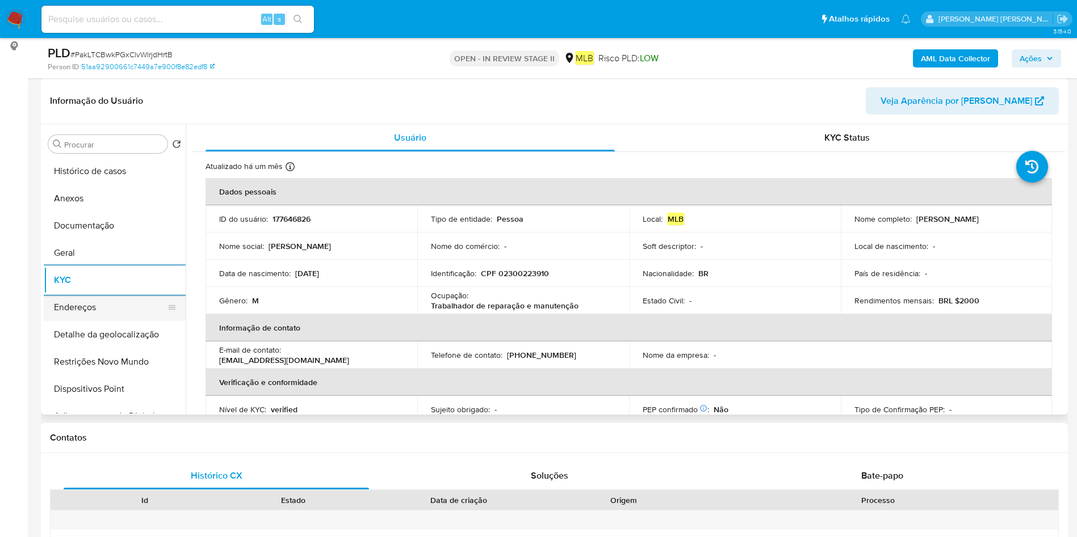
click at [96, 312] on button "Endereços" at bounding box center [110, 307] width 133 height 27
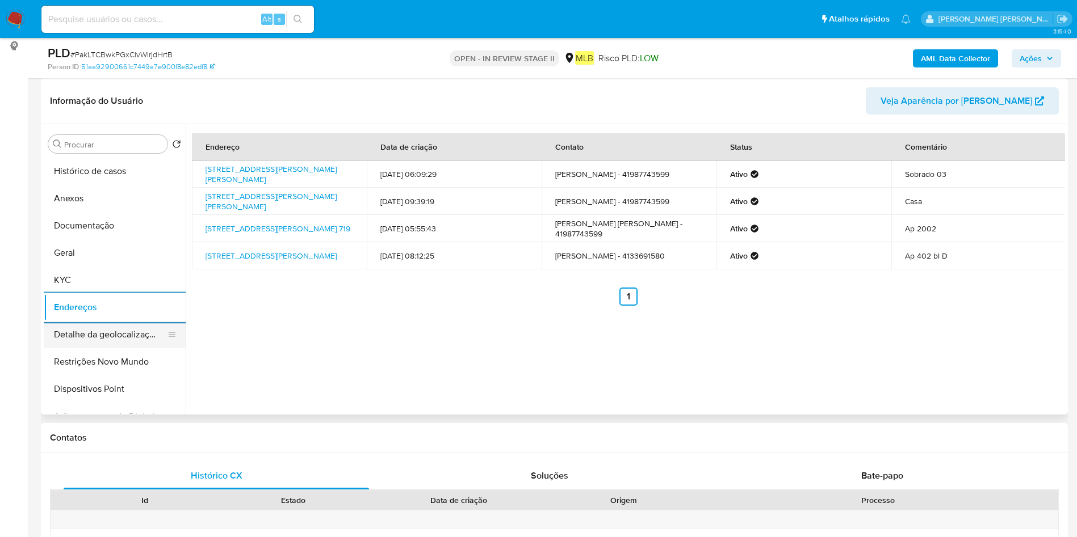
click at [102, 337] on button "Detalhe da geolocalização" at bounding box center [110, 334] width 133 height 27
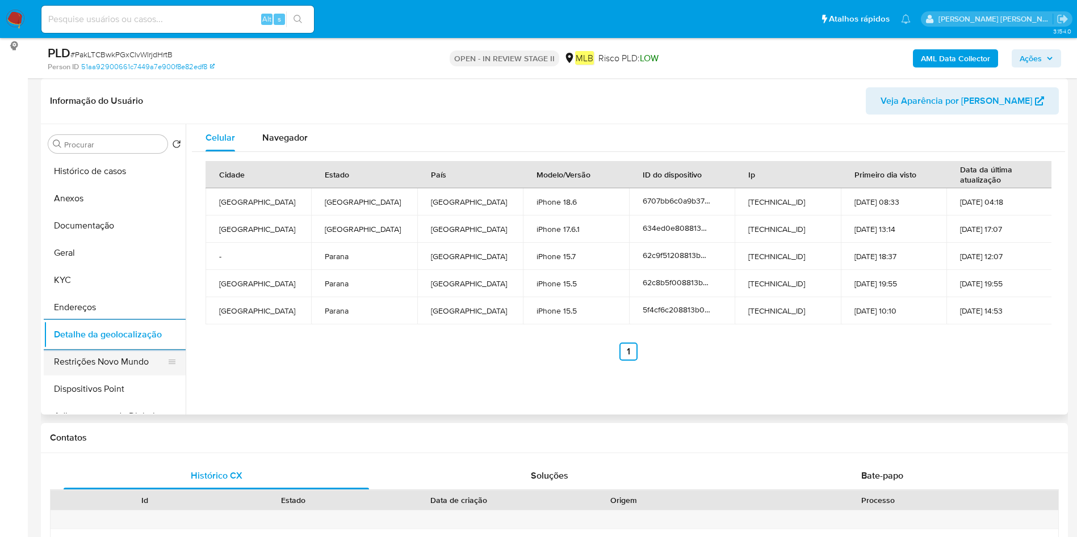
click at [116, 358] on button "Restrições Novo Mundo" at bounding box center [110, 361] width 133 height 27
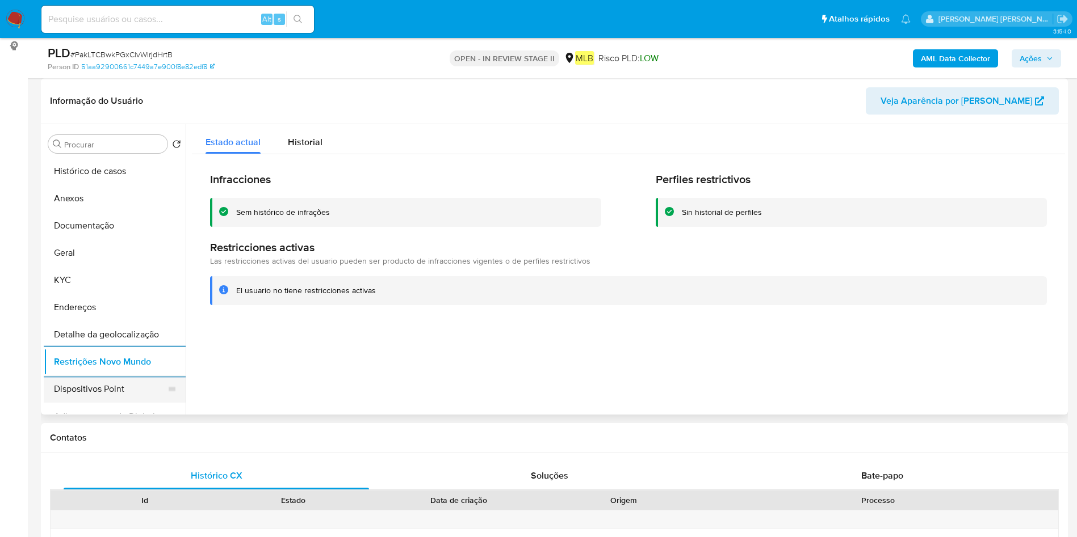
click at [103, 394] on button "Dispositivos Point" at bounding box center [110, 389] width 133 height 27
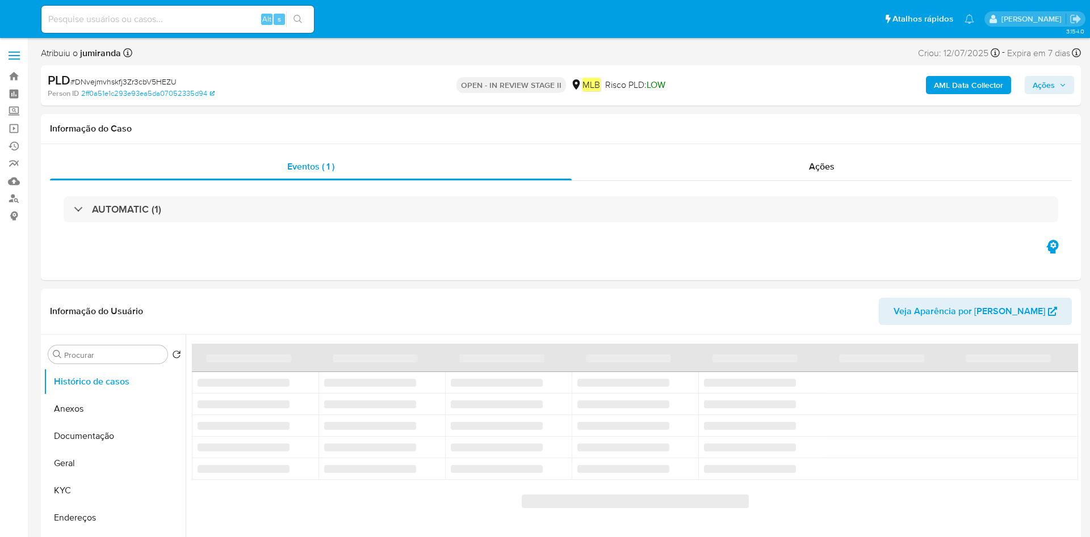
select select "10"
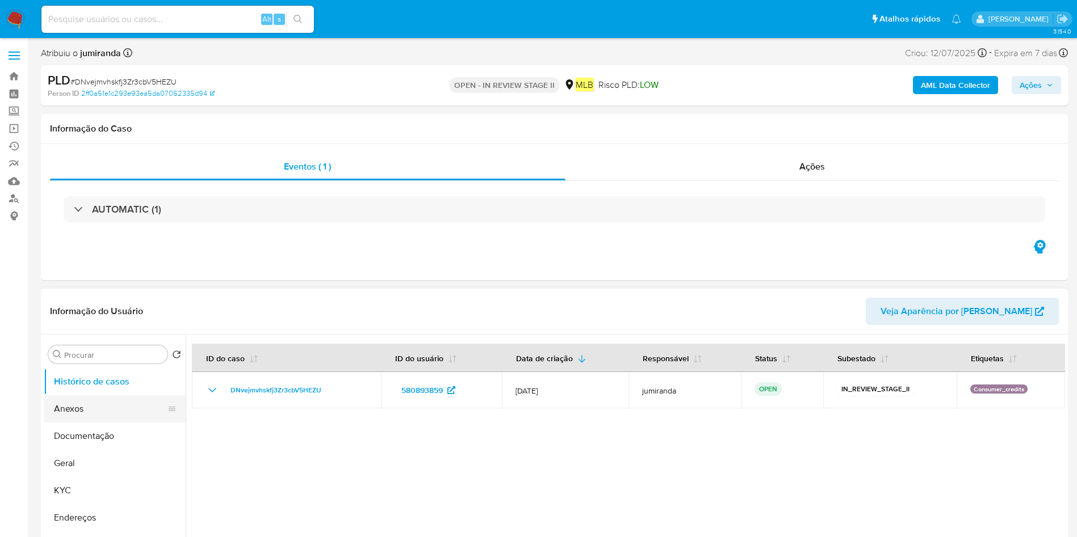
click at [120, 407] on button "Anexos" at bounding box center [110, 409] width 133 height 27
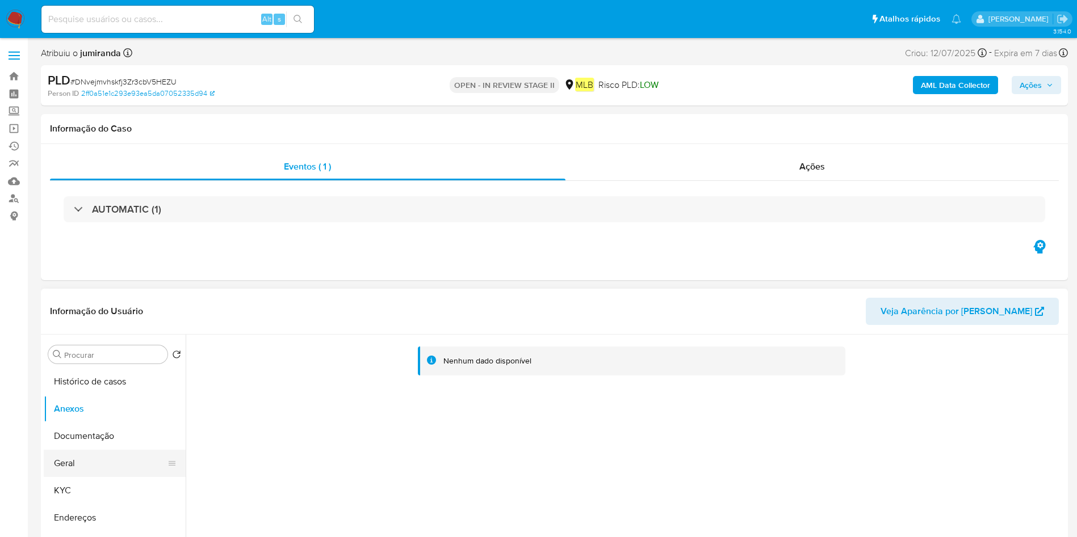
click at [107, 462] on button "Geral" at bounding box center [110, 463] width 133 height 27
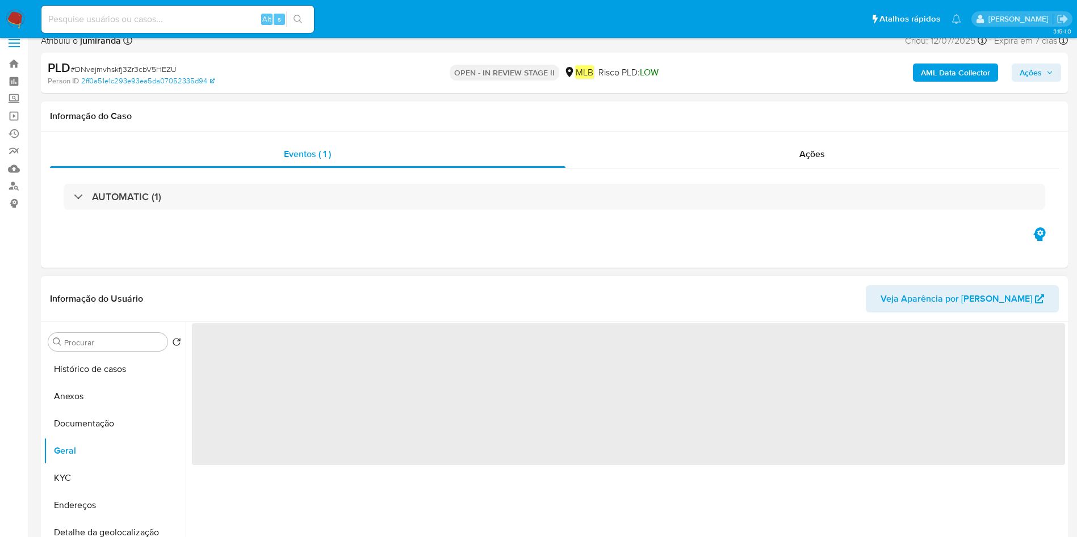
scroll to position [170, 0]
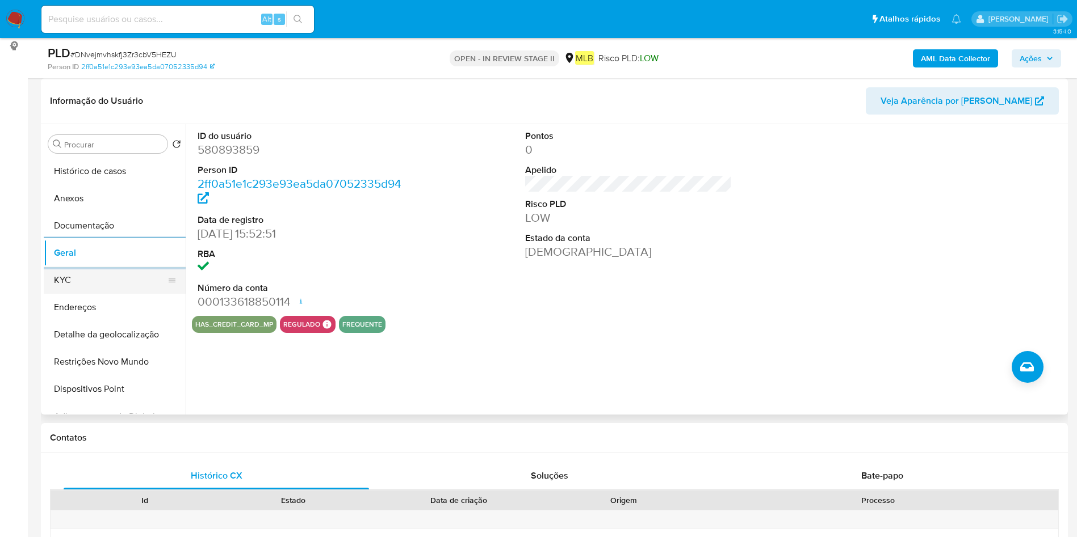
click at [96, 287] on button "KYC" at bounding box center [110, 280] width 133 height 27
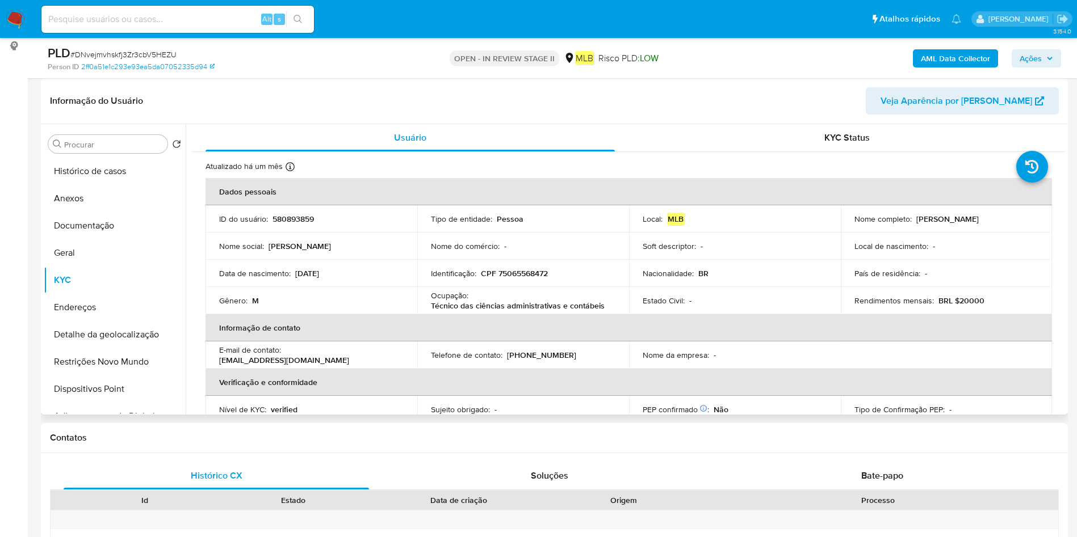
click at [472, 301] on p "Técnico das ciências administrativas e contábeis" at bounding box center [518, 306] width 174 height 10
click at [471, 301] on p "Técnico das ciências administrativas e contábeis" at bounding box center [518, 306] width 174 height 10
copy div "Ocupação : Técnico das ciências administrativas e contábeis"
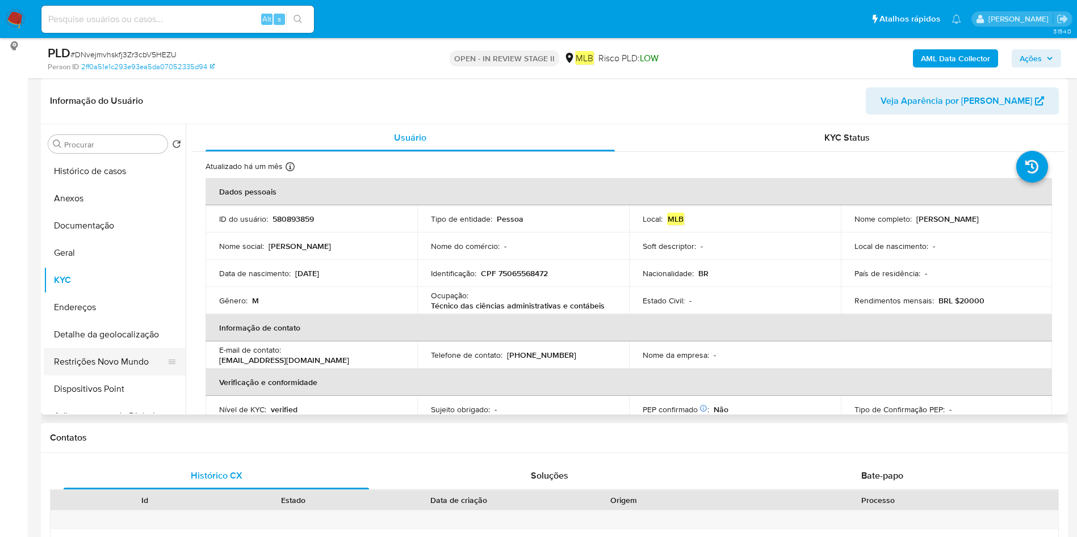
click at [100, 358] on button "Restrições Novo Mundo" at bounding box center [110, 361] width 133 height 27
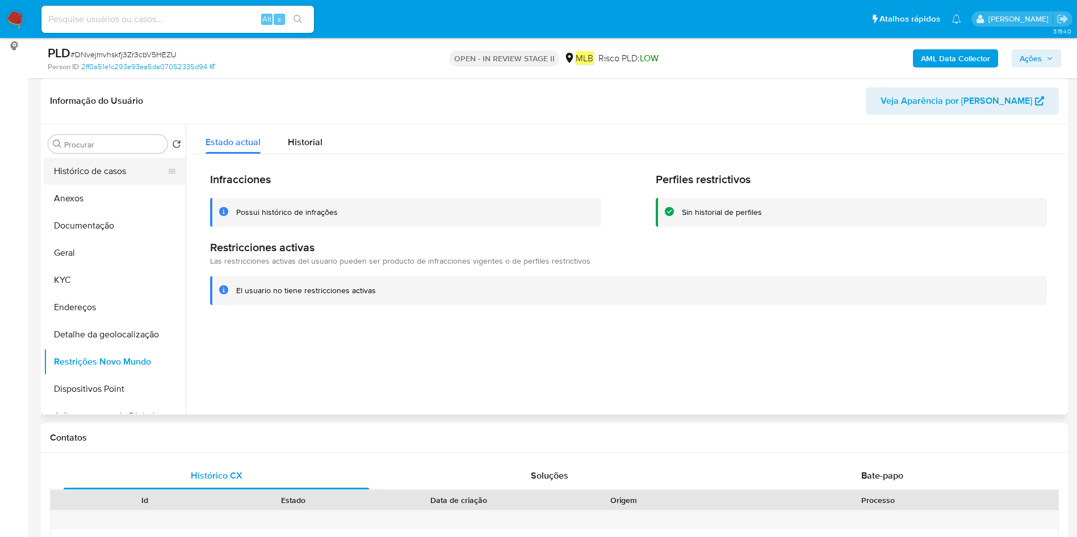
click at [102, 213] on button "Documentação" at bounding box center [115, 225] width 142 height 27
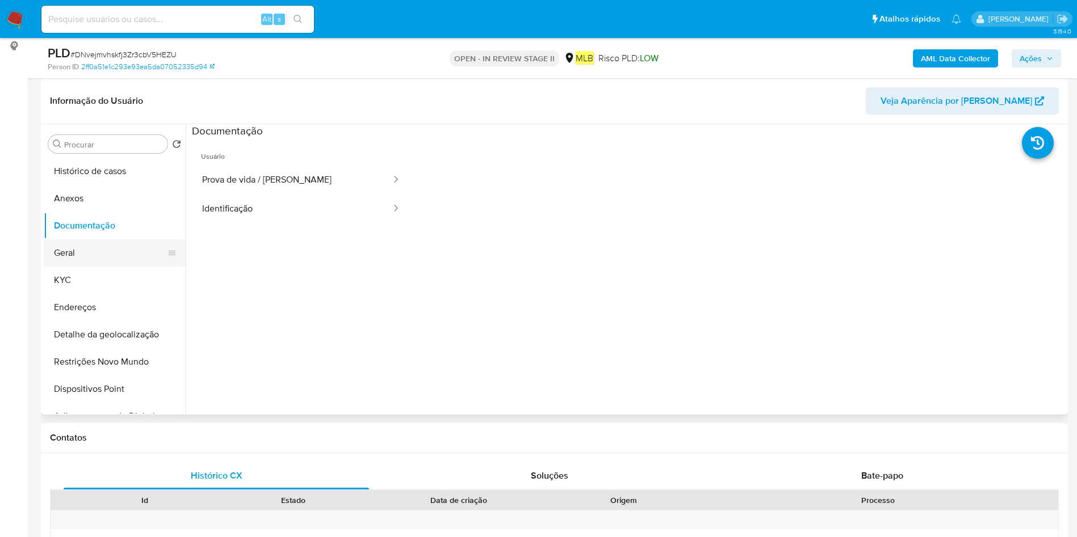
drag, startPoint x: 103, startPoint y: 253, endPoint x: 117, endPoint y: 253, distance: 14.8
click at [103, 253] on button "Geral" at bounding box center [110, 252] width 133 height 27
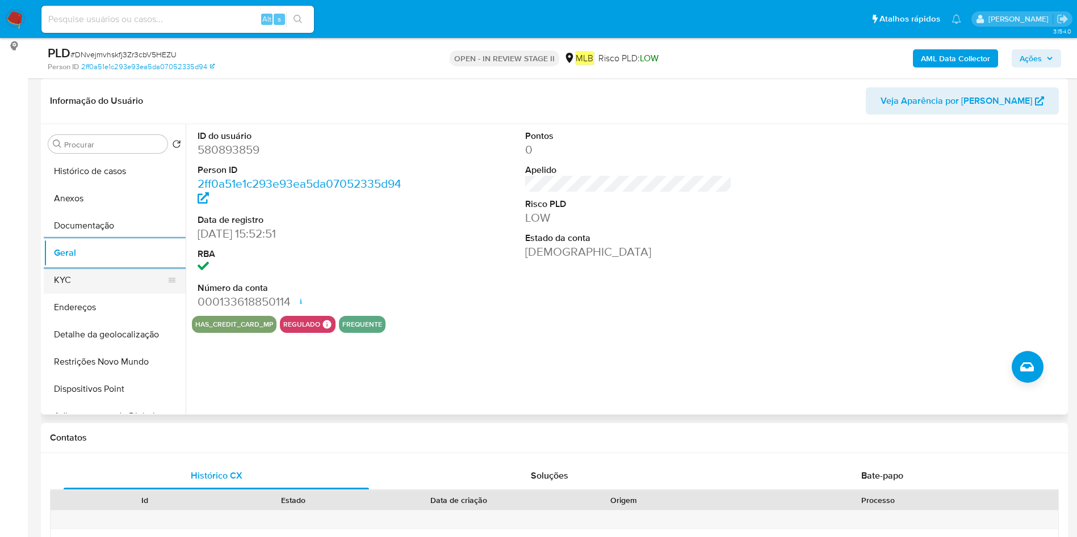
click at [96, 283] on button "KYC" at bounding box center [110, 280] width 133 height 27
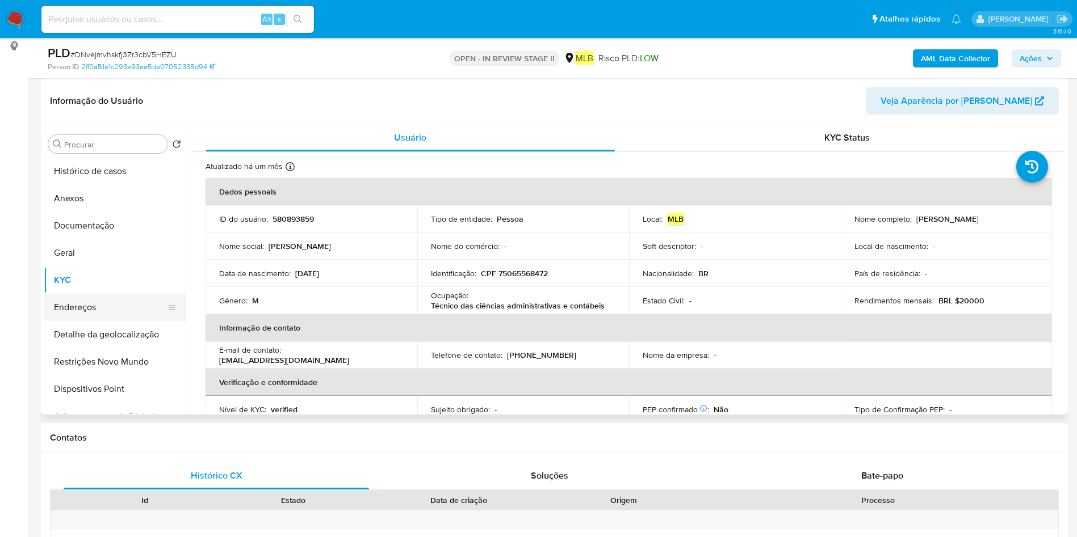
drag, startPoint x: 99, startPoint y: 301, endPoint x: 166, endPoint y: 337, distance: 75.7
click at [100, 301] on button "Endereços" at bounding box center [115, 307] width 142 height 27
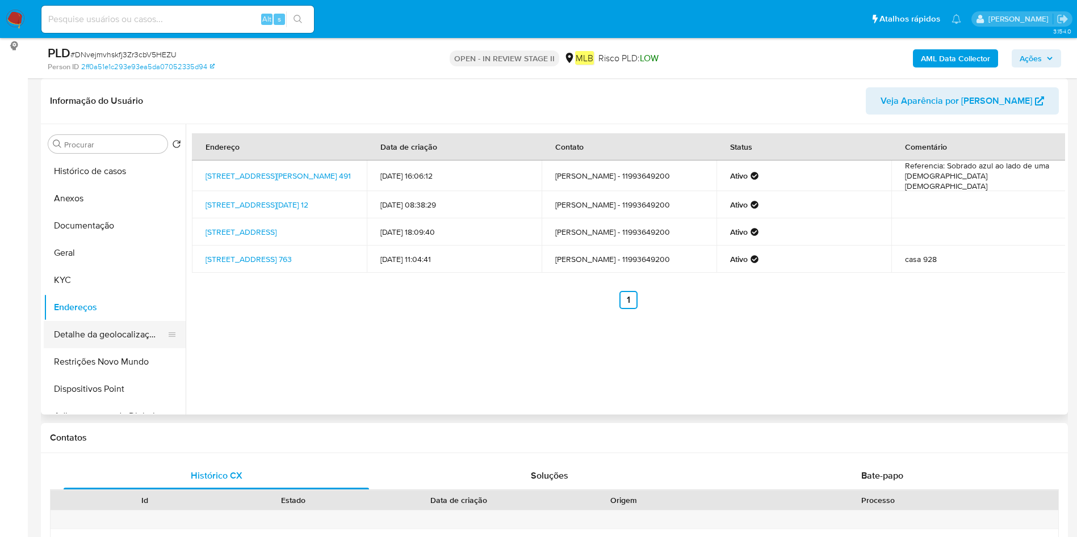
click at [125, 335] on button "Detalhe da geolocalização" at bounding box center [110, 334] width 133 height 27
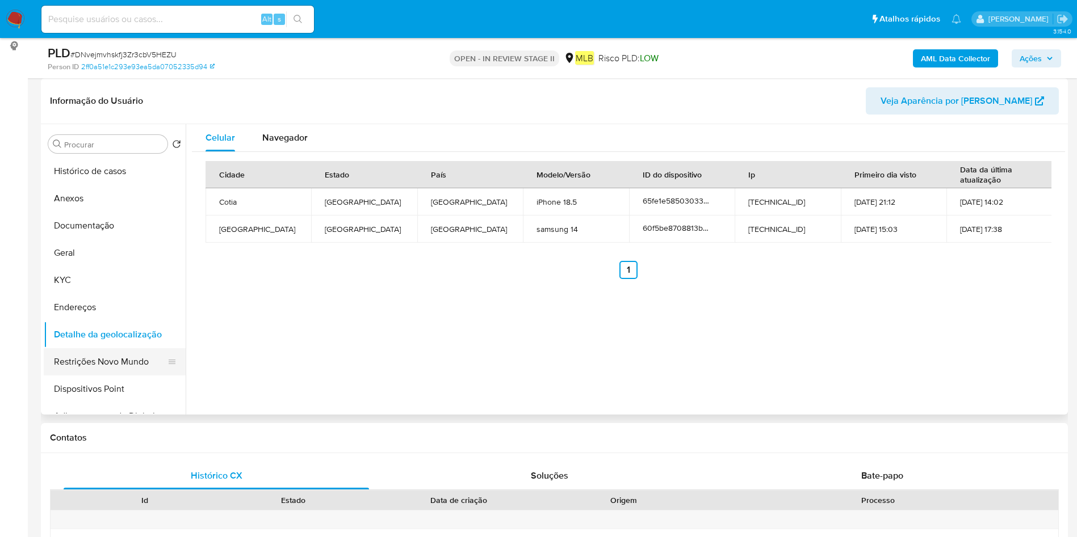
click at [92, 357] on button "Restrições Novo Mundo" at bounding box center [110, 361] width 133 height 27
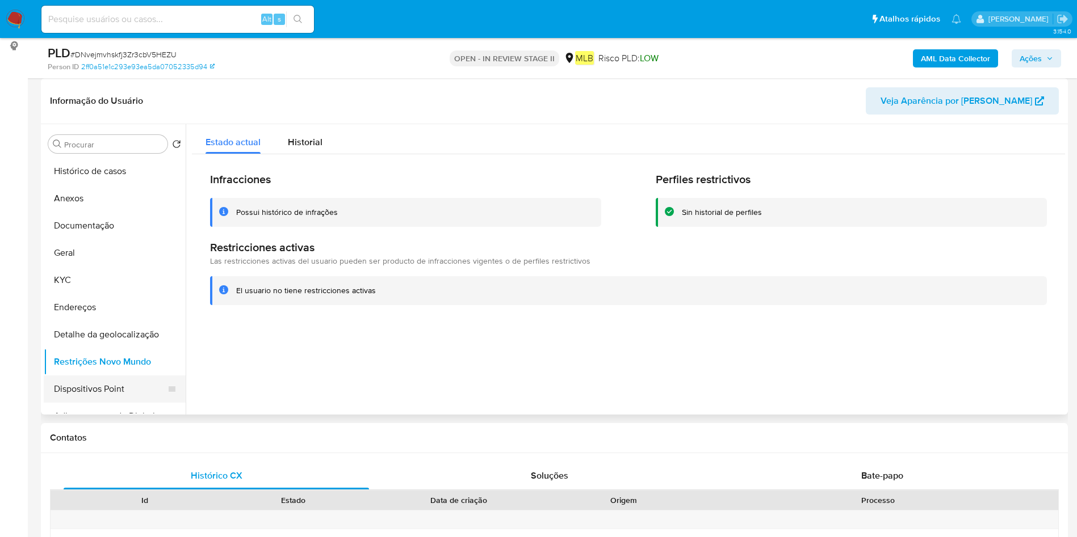
click at [96, 380] on button "Dispositivos Point" at bounding box center [110, 389] width 133 height 27
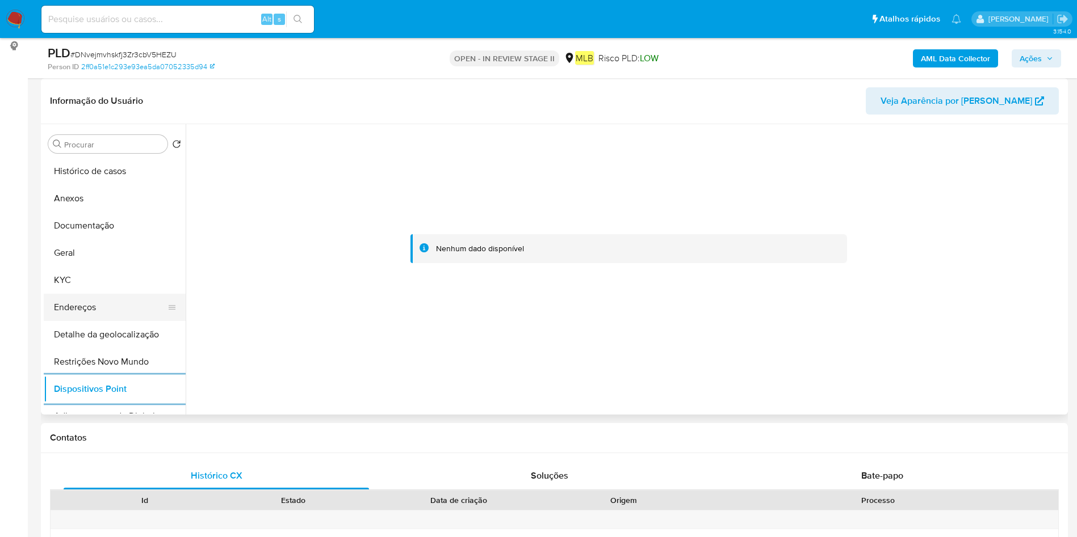
click at [95, 308] on button "Endereços" at bounding box center [110, 307] width 133 height 27
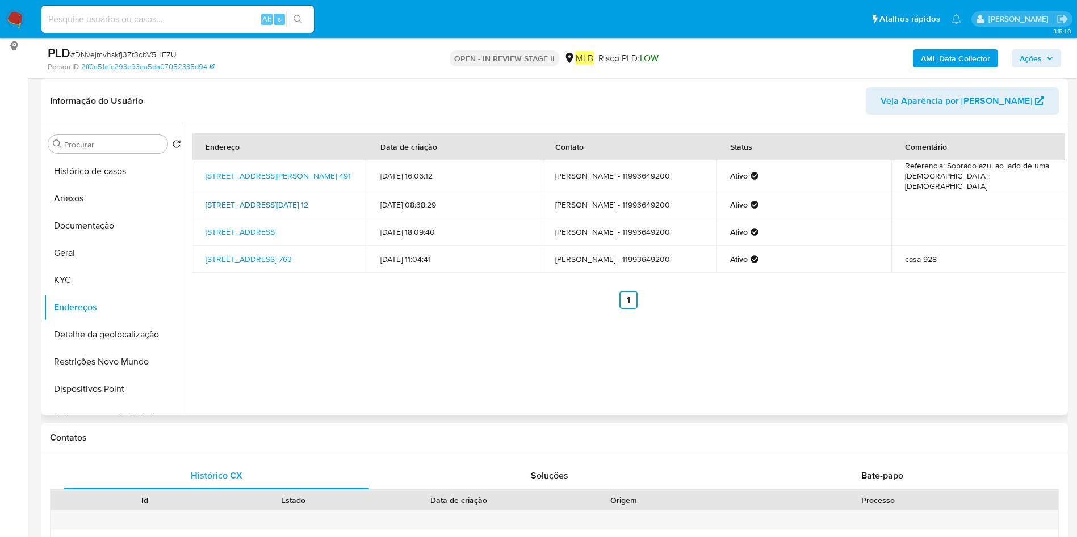
drag, startPoint x: 200, startPoint y: 194, endPoint x: 337, endPoint y: 243, distance: 145.4
click at [322, 195] on td "Rua 9 De Setembro 12, São Paulo, São Paulo, 04849333, Brasil 12" at bounding box center [279, 204] width 175 height 27
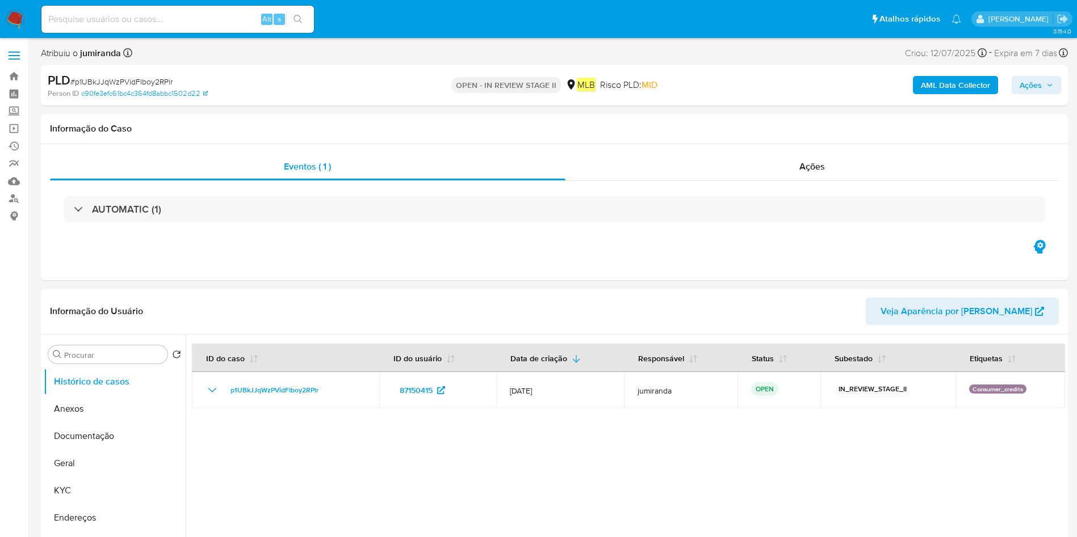
select select "10"
click at [112, 468] on button "Geral" at bounding box center [110, 463] width 133 height 27
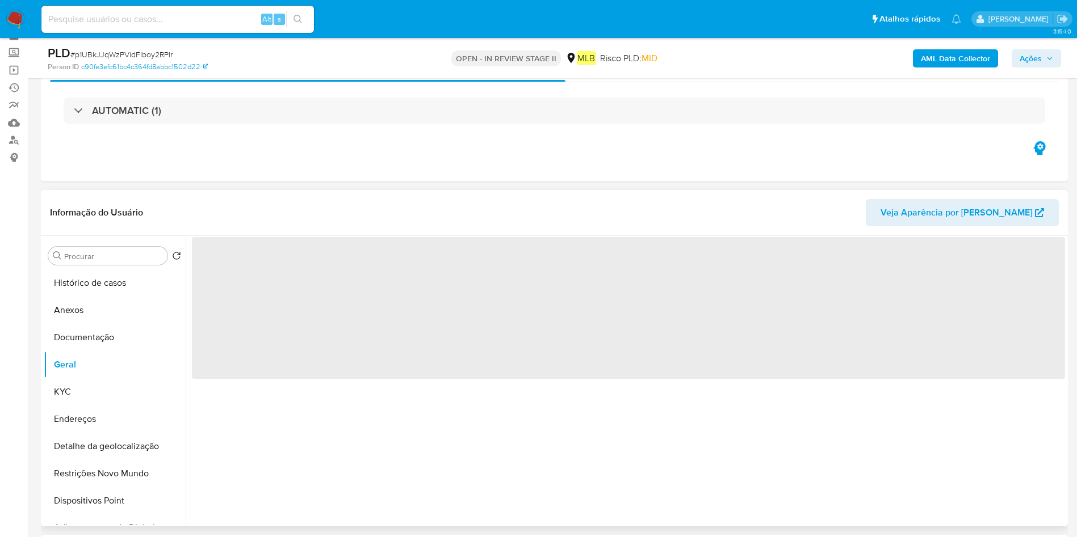
scroll to position [85, 0]
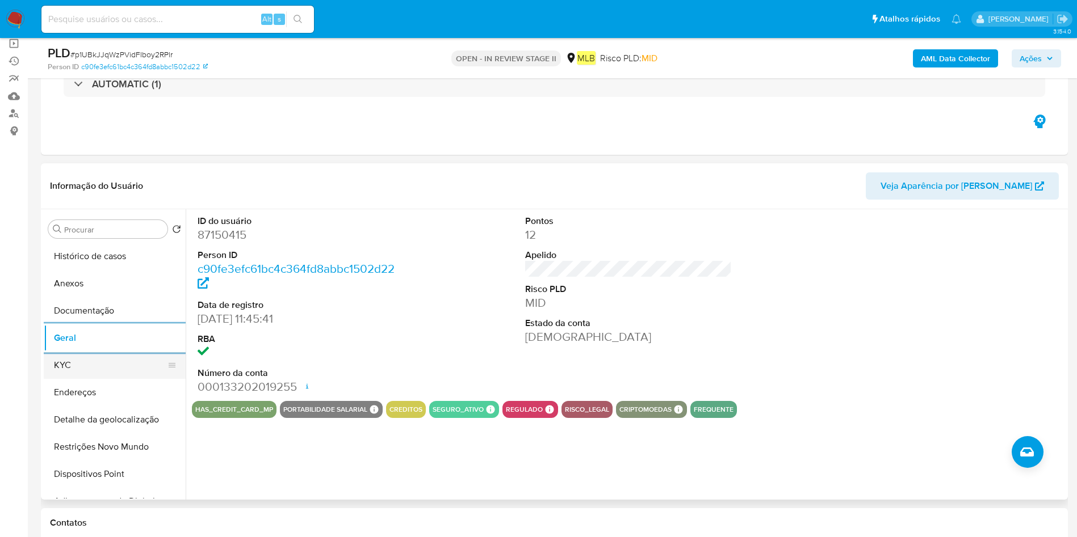
click at [102, 367] on button "KYC" at bounding box center [110, 365] width 133 height 27
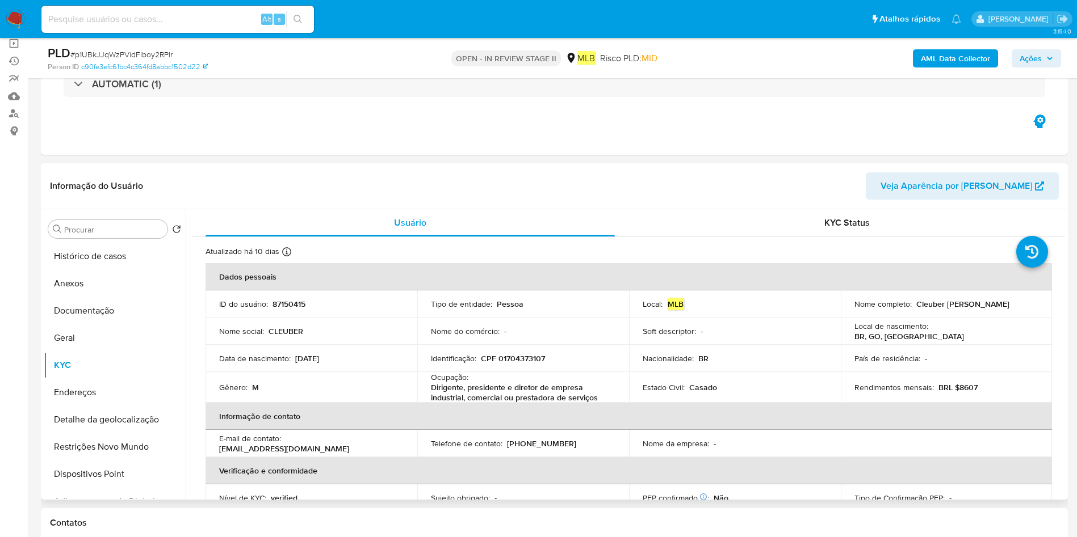
click at [480, 386] on p "Dirigente, presidente e diretor de empresa industrial, comercial ou prestadora …" at bounding box center [521, 393] width 180 height 20
copy div "Ocupação : Dirigente, presidente e diretor de empresa industrial, comercial ou …"
